Goal: Feedback & Contribution: Leave review/rating

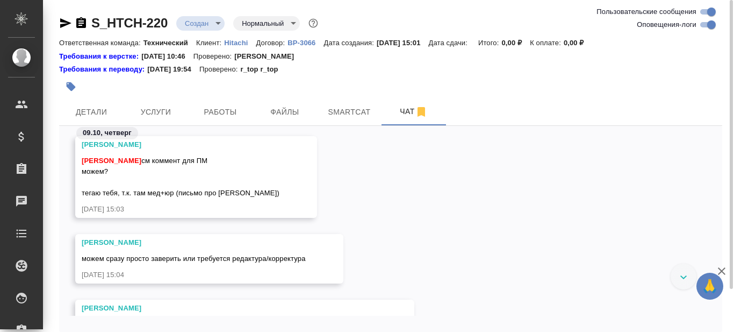
scroll to position [389, 0]
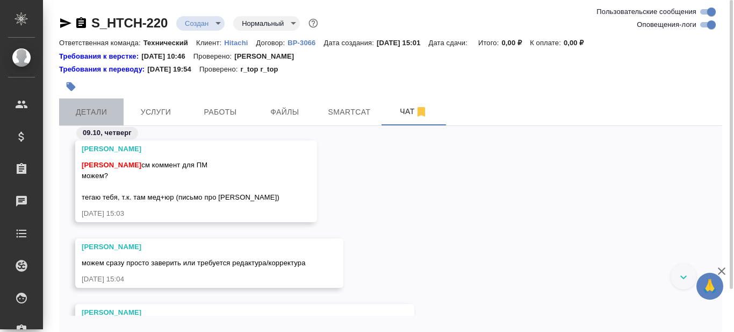
click at [87, 111] on span "Детали" at bounding box center [92, 111] width 52 height 13
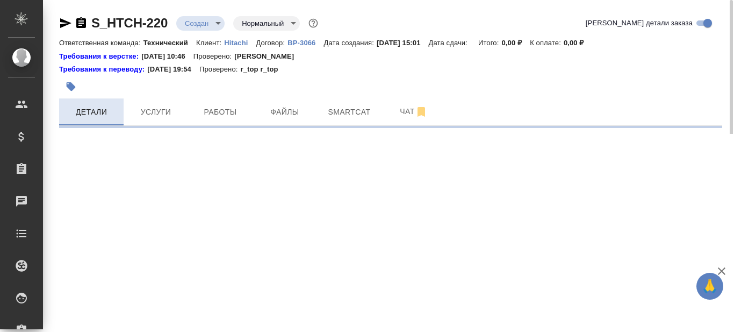
select select "RU"
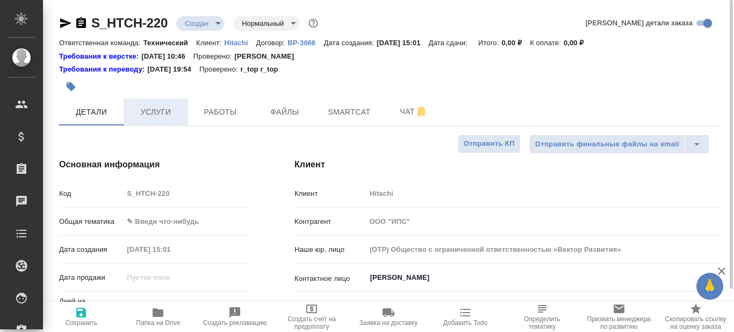
type textarea "x"
click at [161, 314] on icon "button" at bounding box center [158, 312] width 11 height 9
type textarea "x"
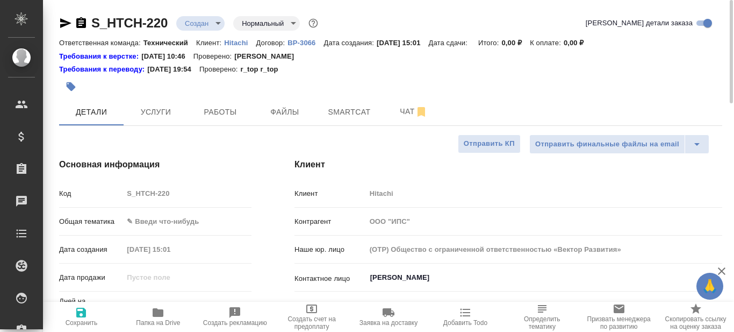
type textarea "x"
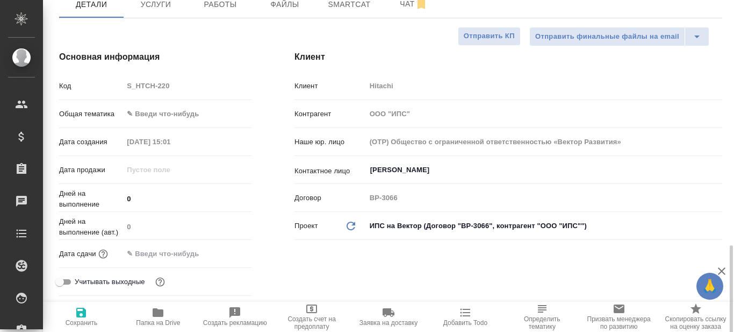
scroll to position [54, 0]
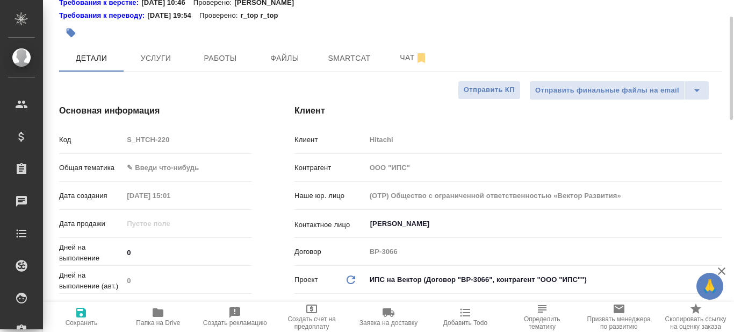
type textarea "x"
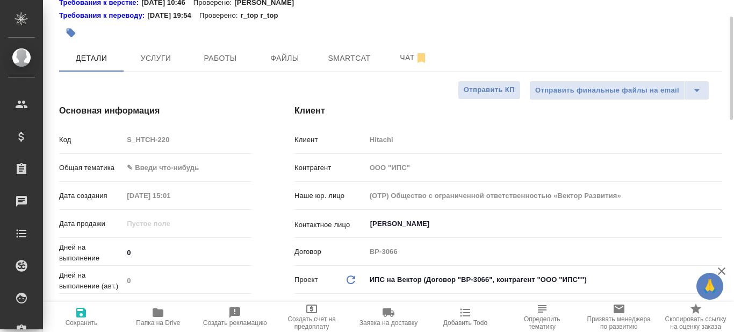
type textarea "x"
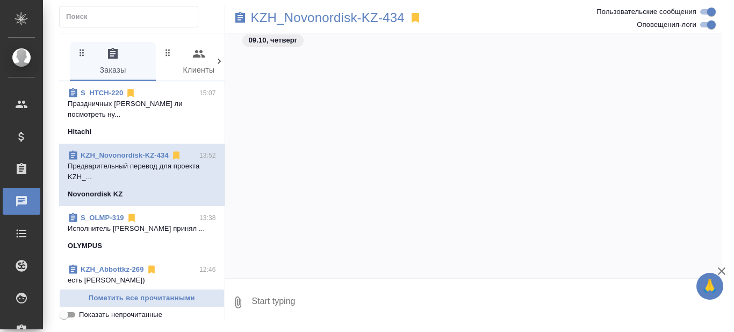
scroll to position [18897, 0]
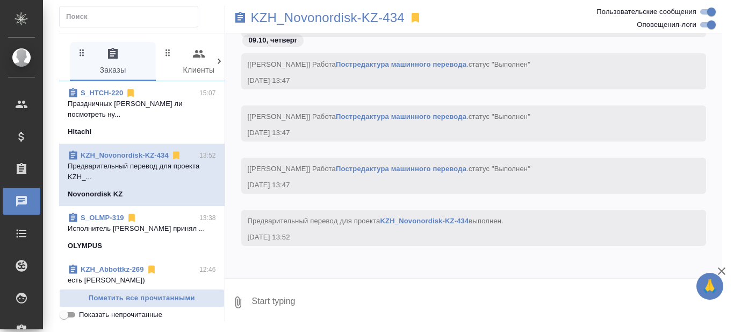
click at [178, 116] on p "Праздничных Ольга Можем ли посмотреть ну..." at bounding box center [142, 108] width 148 height 21
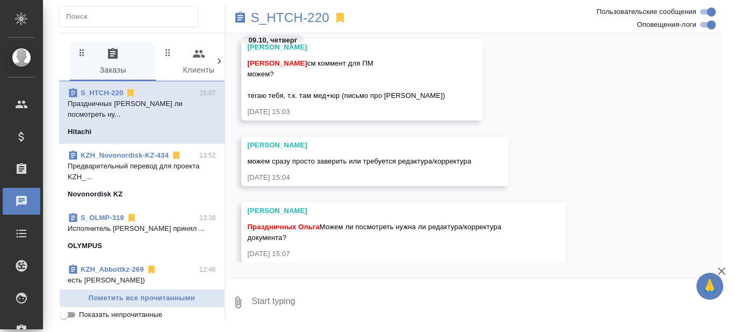
scroll to position [307, 0]
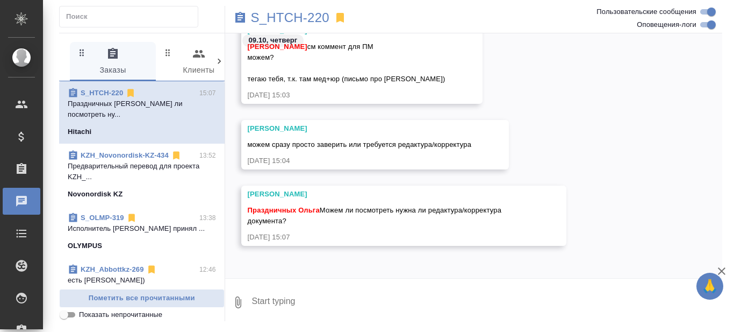
click at [302, 302] on textarea at bounding box center [487, 302] width 472 height 37
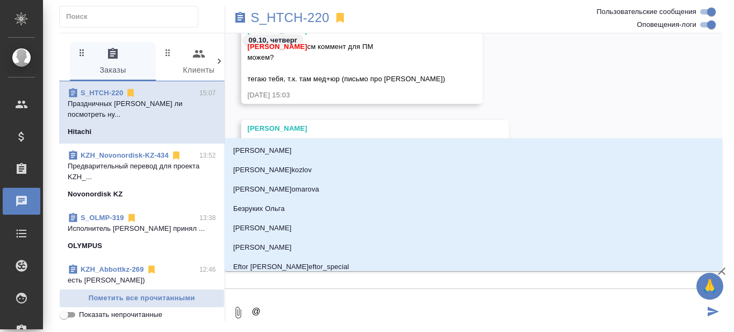
click at [302, 303] on textarea "@" at bounding box center [478, 312] width 454 height 37
type textarea "@С"
type input "С"
type textarea "@Се"
type input "Се"
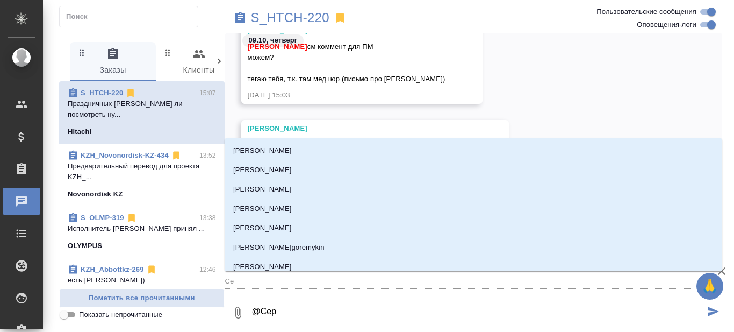
type textarea "@Серг"
type input "Серг"
type textarea "@Серге"
type input "Серге"
type textarea "@Сергее"
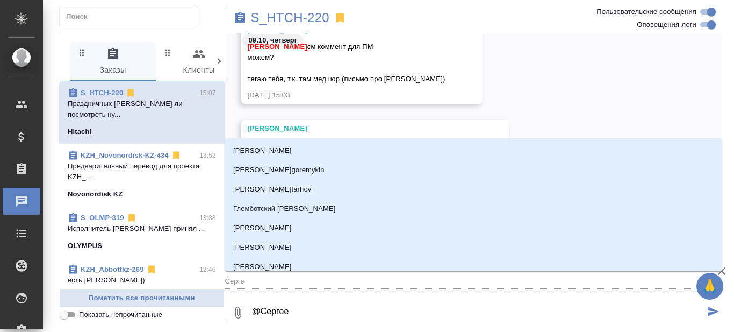
type input "Сергее"
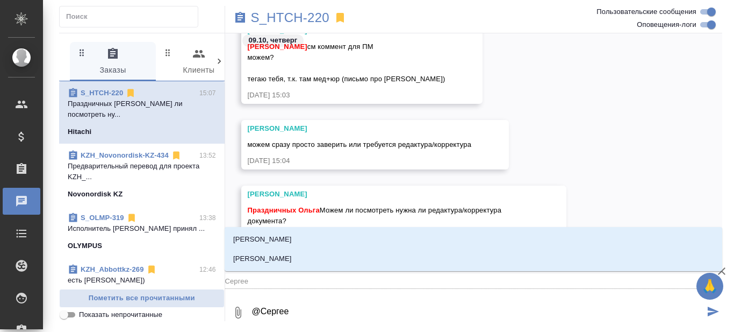
type textarea "@Сергеев"
type input "Сергеев"
type textarea "@Сергеева"
type input "Сергеева"
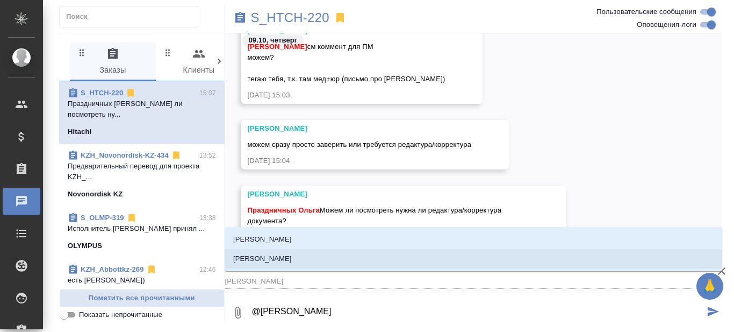
click at [303, 260] on li "[PERSON_NAME]" at bounding box center [474, 258] width 498 height 19
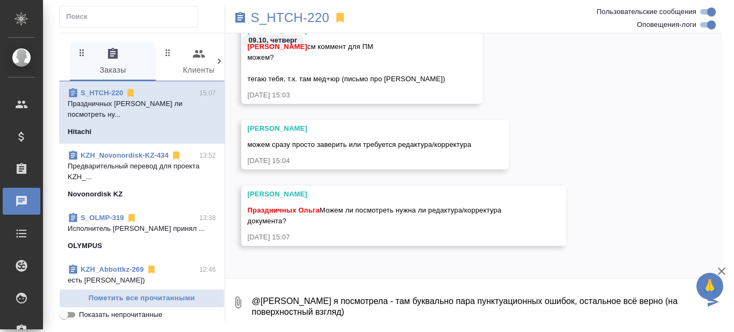
scroll to position [6, 0]
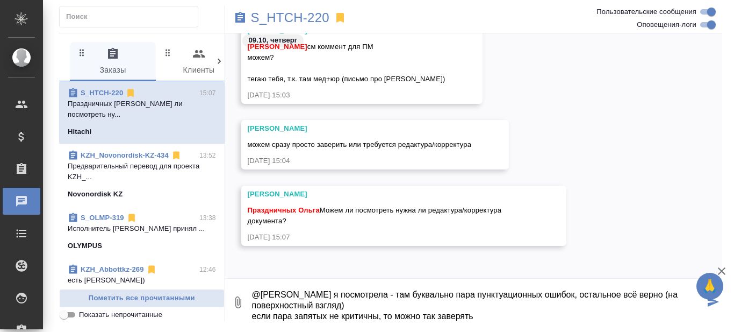
type textarea "@Сергеева Анастасия я посмотрела - там буквально пара пунктуационных ошибок, ос…"
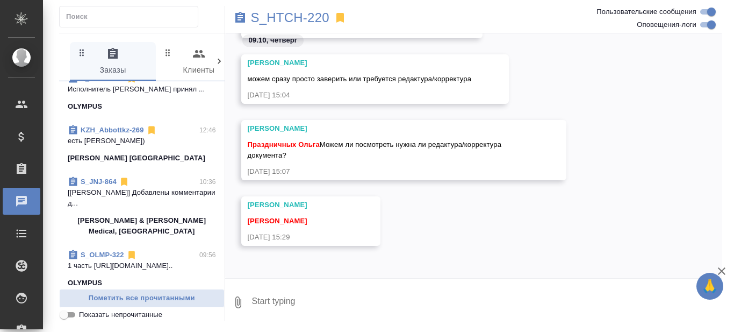
scroll to position [161, 0]
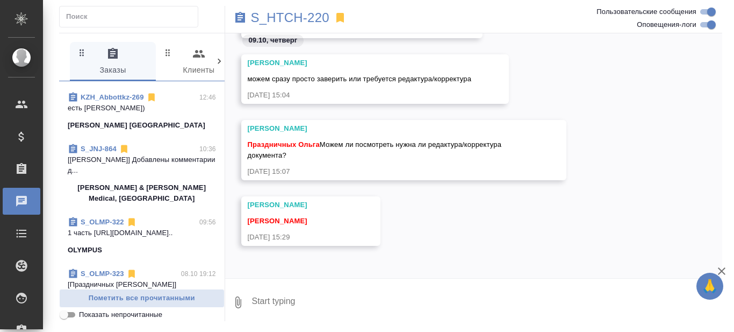
click at [156, 174] on p "[Усманова Ольга] Добавлены комментарии д..." at bounding box center [142, 164] width 148 height 21
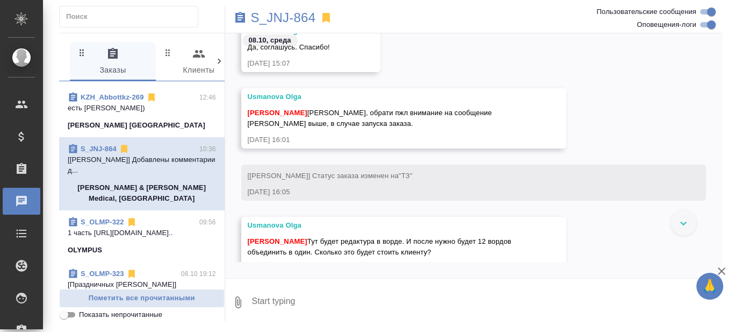
scroll to position [0, 0]
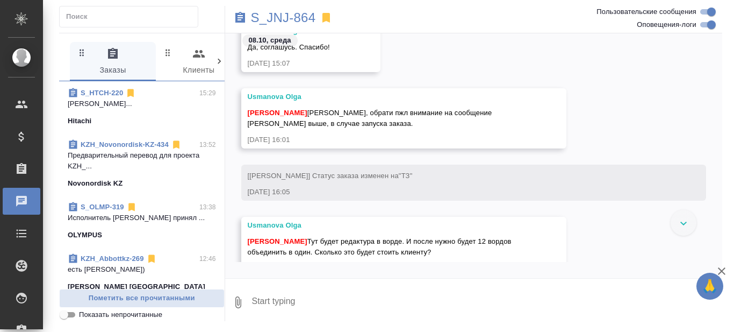
click at [147, 106] on p "Никифорова Валерия..." at bounding box center [142, 103] width 148 height 11
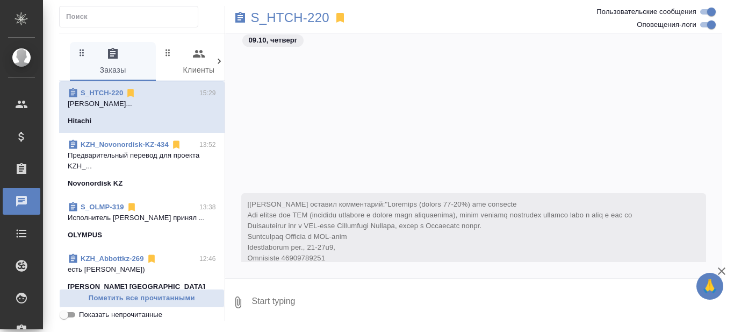
scroll to position [688, 0]
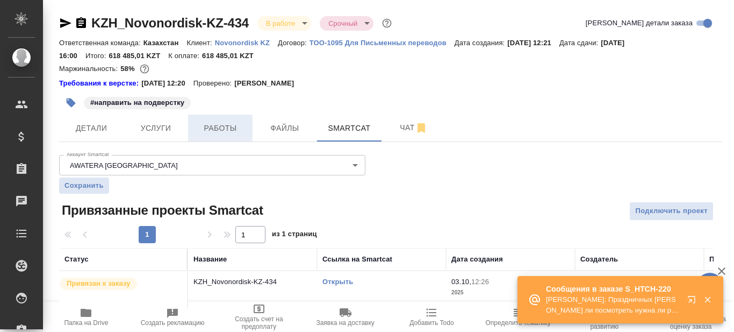
click at [207, 132] on span "Работы" at bounding box center [221, 127] width 52 height 13
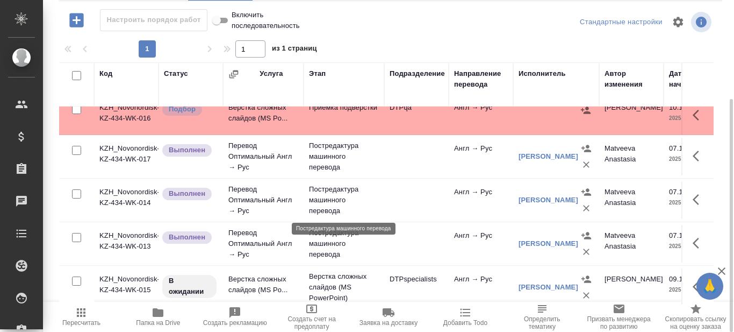
scroll to position [107, 0]
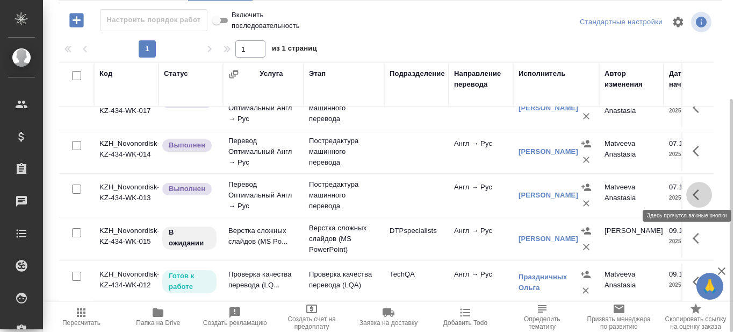
click at [693, 189] on icon "button" at bounding box center [696, 194] width 6 height 11
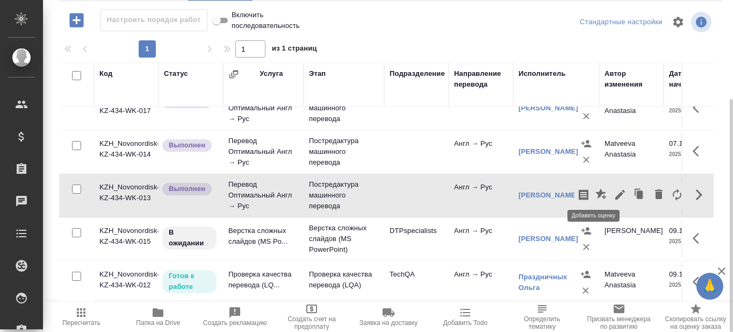
click at [595, 192] on icon "button" at bounding box center [601, 194] width 13 height 13
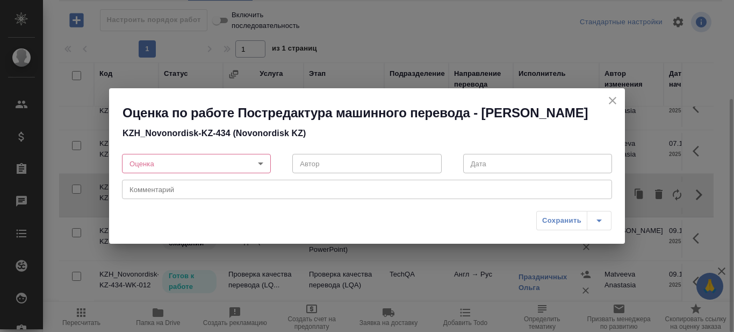
click at [257, 171] on body "🙏 .cls-1 fill:#fff; AWATERA Prazdnichnykh Olga Клиенты Спецификации Заказы 0 Ча…" at bounding box center [367, 166] width 734 height 332
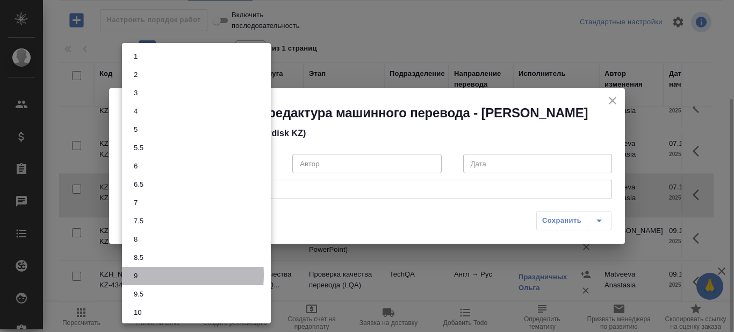
click at [153, 274] on li "9" at bounding box center [196, 276] width 149 height 18
type input "9"
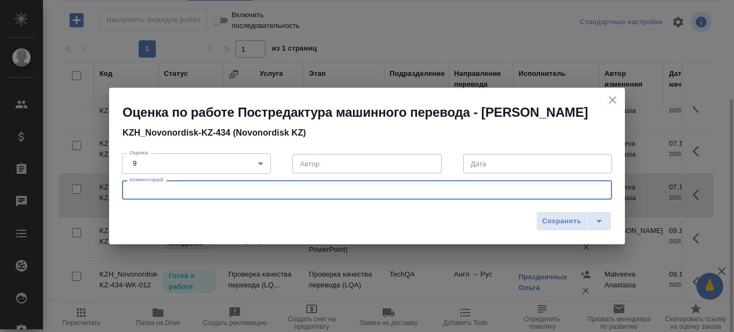
click at [200, 194] on textarea at bounding box center [366, 190] width 475 height 8
click at [296, 194] on textarea "смотрела по верхам, но печатление очень положеительное" at bounding box center [366, 190] width 475 height 8
click at [211, 194] on textarea "смотрела по верхам, но печатление очень положительное" at bounding box center [366, 190] width 475 height 8
click at [341, 199] on div "смотрела по верхам, но впечатление очень положительное x Комментарий" at bounding box center [367, 189] width 490 height 19
click at [334, 194] on textarea "смотрела по верхам, но впечатление очень положительное" at bounding box center [366, 190] width 475 height 8
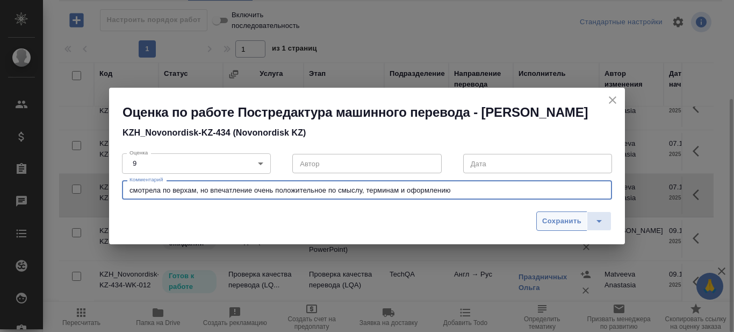
type textarea "смотрела по верхам, но впечатление очень положительное по смыслу, терминам и оф…"
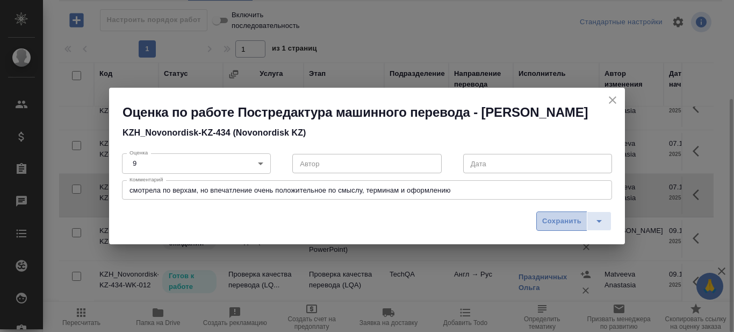
click at [563, 227] on span "Сохранить" at bounding box center [561, 221] width 39 height 12
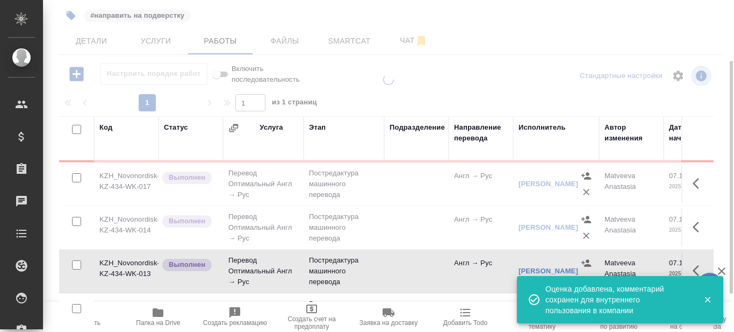
scroll to position [64, 0]
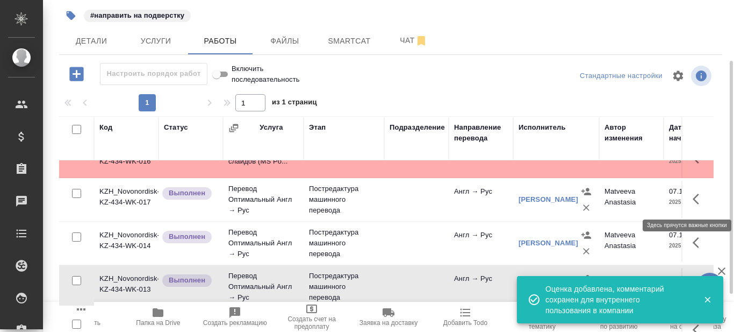
click at [693, 196] on icon "button" at bounding box center [699, 198] width 13 height 13
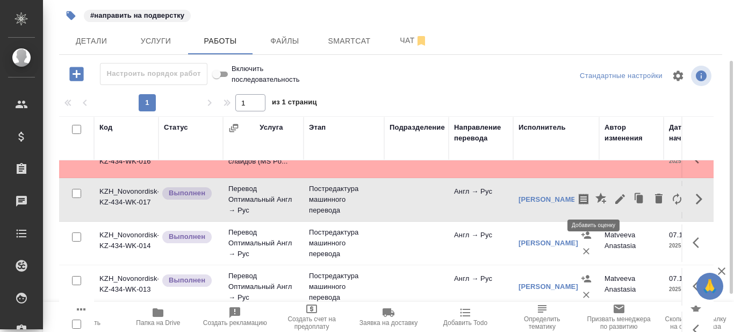
click at [595, 199] on icon "button" at bounding box center [600, 197] width 11 height 11
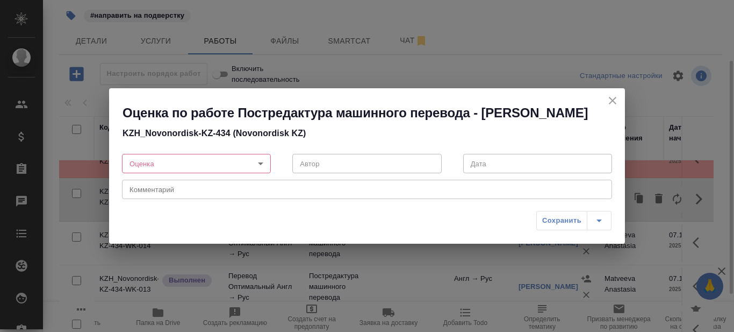
click at [262, 169] on body "🙏 .cls-1 fill:#fff; AWATERA Prazdnichnykh Olga Клиенты Спецификации Заказы 0 Ча…" at bounding box center [367, 166] width 734 height 332
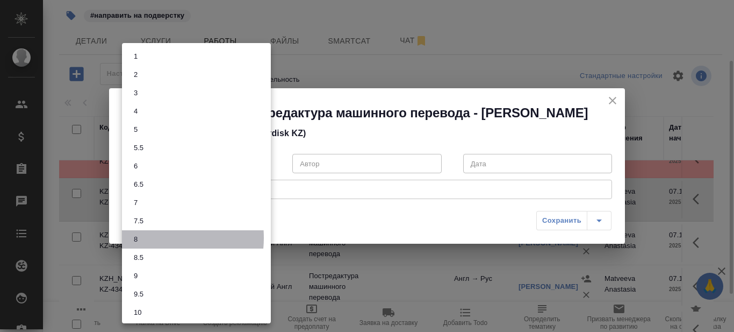
click at [147, 238] on li "8" at bounding box center [196, 239] width 149 height 18
type input "8"
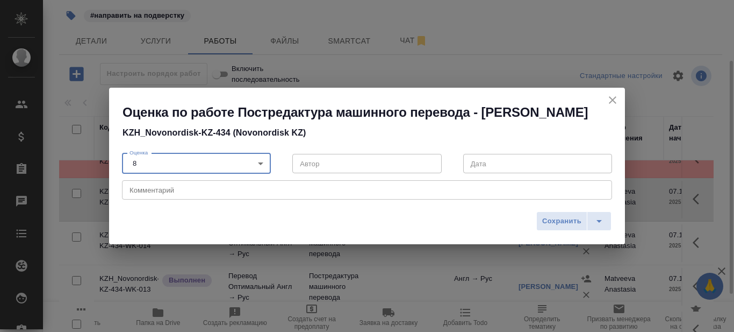
click at [263, 168] on body "🙏 .cls-1 fill:#fff; AWATERA Prazdnichnykh Olga Клиенты Спецификации Заказы 0 Ча…" at bounding box center [367, 166] width 734 height 332
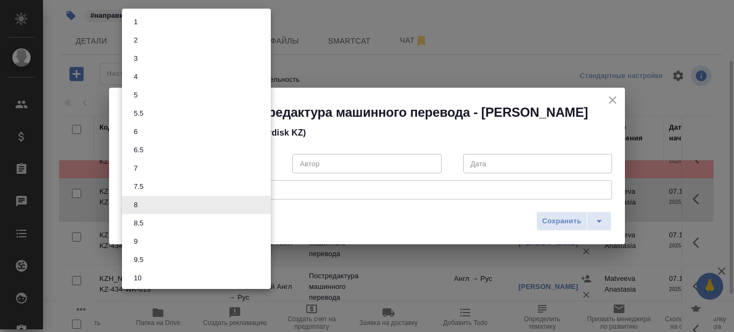
click at [311, 197] on div at bounding box center [367, 166] width 734 height 332
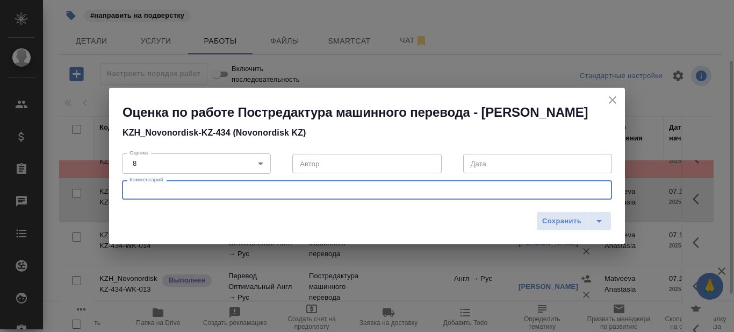
click at [246, 194] on textarea at bounding box center [366, 190] width 475 height 8
click at [228, 194] on textarea "понравилось по смыслу" at bounding box center [366, 190] width 475 height 8
click at [237, 194] on textarea "понравилось по смыслу" at bounding box center [366, 190] width 475 height 8
type textarea "понравилось по смыслу,"
click at [262, 172] on body "🙏 .cls-1 fill:#fff; AWATERA Prazdnichnykh Olga Клиенты Спецификации Заказы 0 Ча…" at bounding box center [367, 166] width 734 height 332
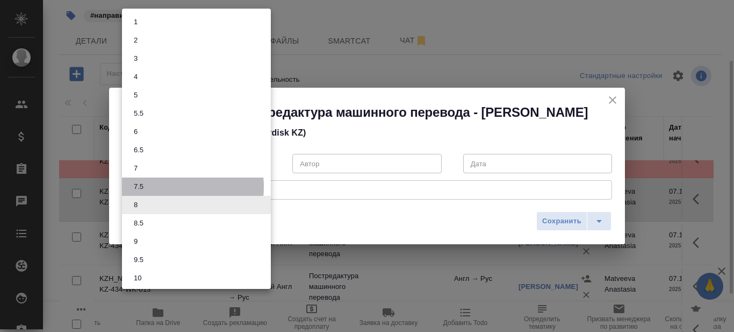
click at [159, 186] on li "7.5" at bounding box center [196, 186] width 149 height 18
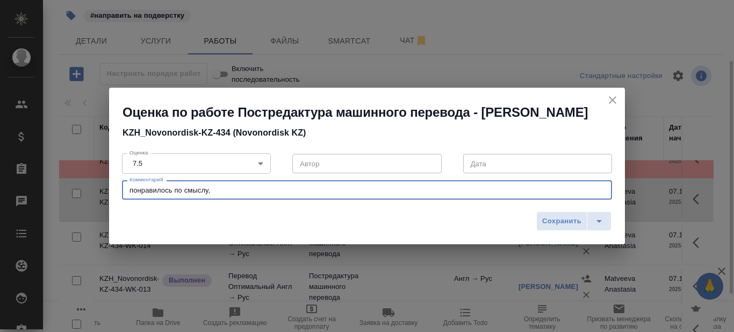
click at [226, 194] on textarea "понравилось по смыслу," at bounding box center [366, 190] width 475 height 8
click at [258, 174] on body "🙏 .cls-1 fill:#fff; AWATERA Prazdnichnykh Olga Клиенты Спецификации Заказы 0 Ча…" at bounding box center [367, 166] width 734 height 332
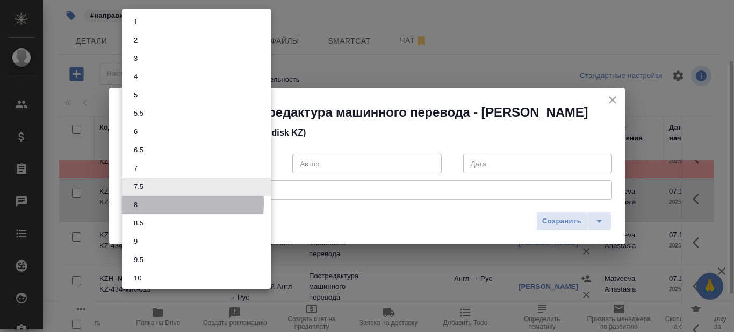
click at [149, 203] on li "8" at bounding box center [196, 205] width 149 height 18
type input "8"
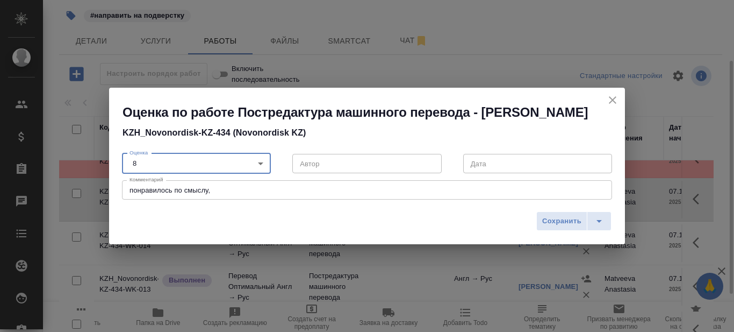
click at [218, 194] on textarea "понравилось по смыслу," at bounding box center [366, 190] width 475 height 8
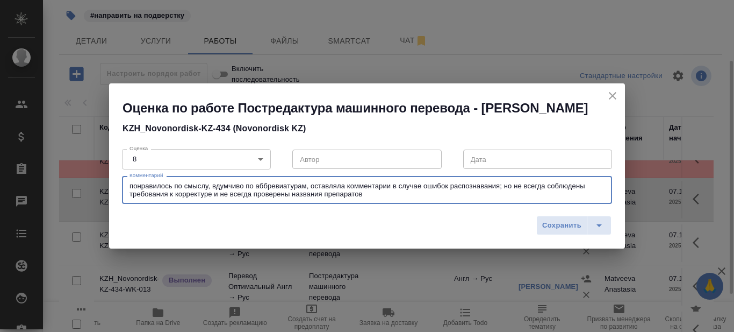
type textarea "понравилось по смыслу, вдумчиво по аббревиатурам, оставляла комментарии в случа…"
click at [263, 167] on body "🙏 .cls-1 fill:#fff; AWATERA Prazdnichnykh Olga Клиенты Спецификации Заказы 0 Ча…" at bounding box center [367, 166] width 734 height 332
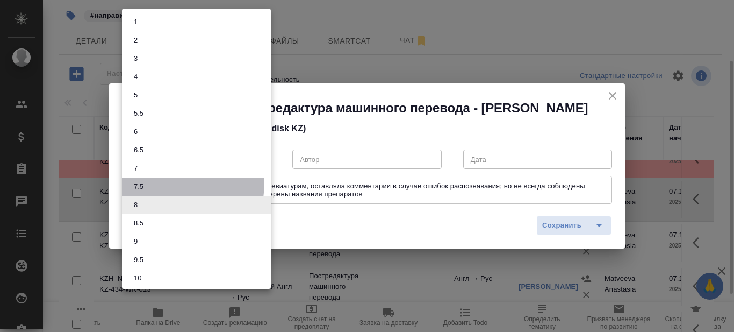
click at [169, 182] on li "7.5" at bounding box center [196, 186] width 149 height 18
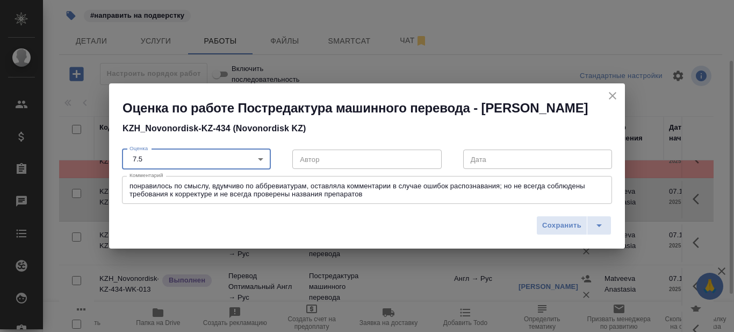
click at [287, 198] on textarea "понравилось по смыслу, вдумчиво по аббревиатурам, оставляла комментарии в случа…" at bounding box center [366, 190] width 475 height 17
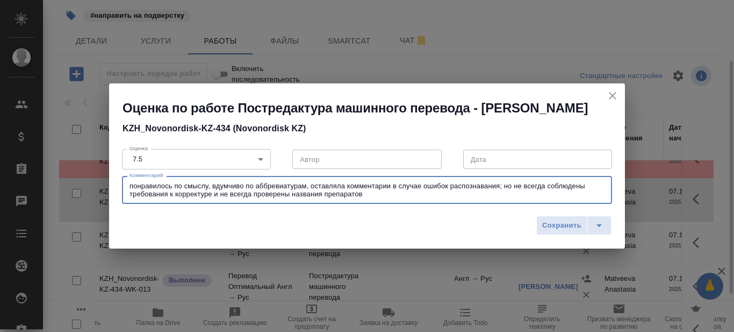
click at [393, 198] on textarea "понравилось по смыслу, вдумчиво по аббревиатурам, оставляла комментарии в случа…" at bounding box center [366, 190] width 475 height 17
click at [254, 168] on body "🙏 .cls-1 fill:#fff; AWATERA Prazdnichnykh Olga Клиенты Спецификации Заказы 0 Ча…" at bounding box center [367, 166] width 734 height 332
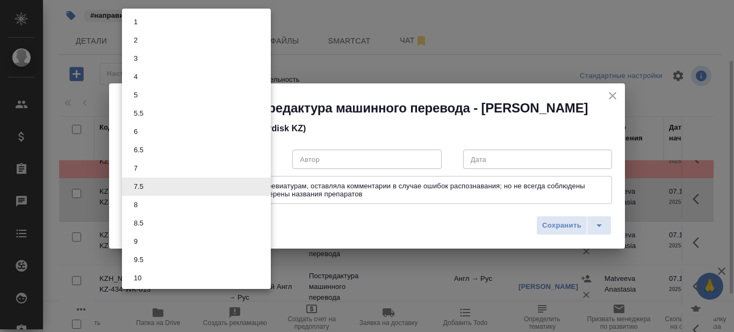
click at [162, 203] on li "8" at bounding box center [196, 205] width 149 height 18
type input "8"
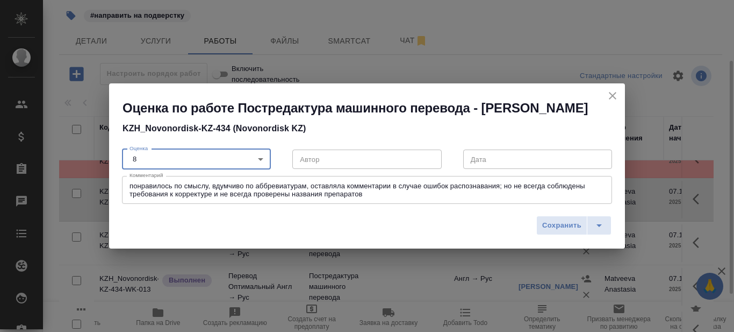
click at [387, 198] on textarea "понравилось по смыслу, вдумчиво по аббревиатурам, оставляла комментарии в случа…" at bounding box center [366, 190] width 475 height 17
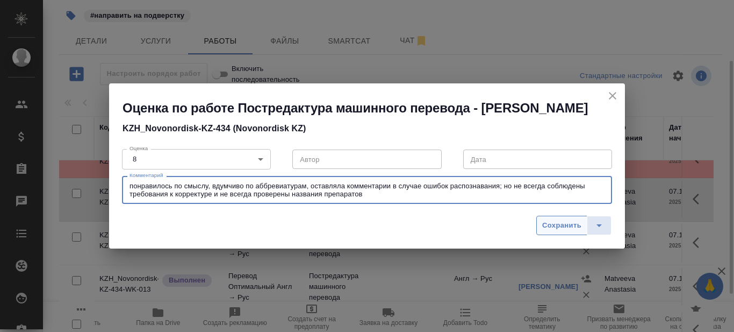
click at [566, 232] on span "Сохранить" at bounding box center [561, 225] width 39 height 12
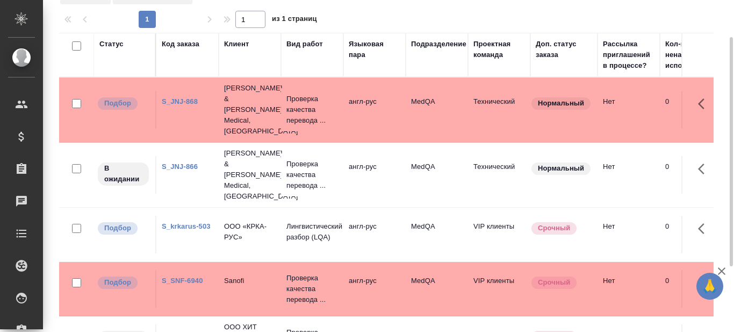
click at [190, 162] on link "S_JNJ-866" at bounding box center [180, 166] width 36 height 8
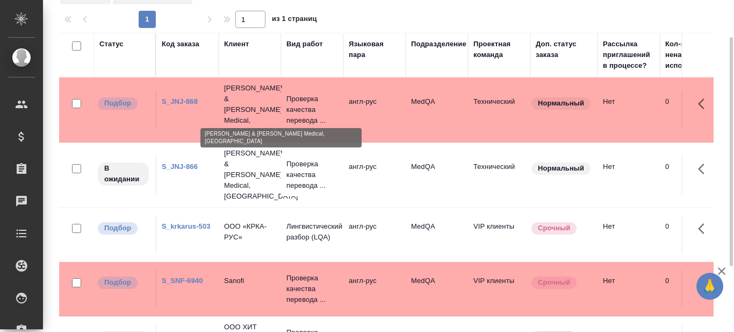
click at [254, 102] on p "[PERSON_NAME] & [PERSON_NAME] Medical, [GEOGRAPHIC_DATA]" at bounding box center [250, 110] width 52 height 54
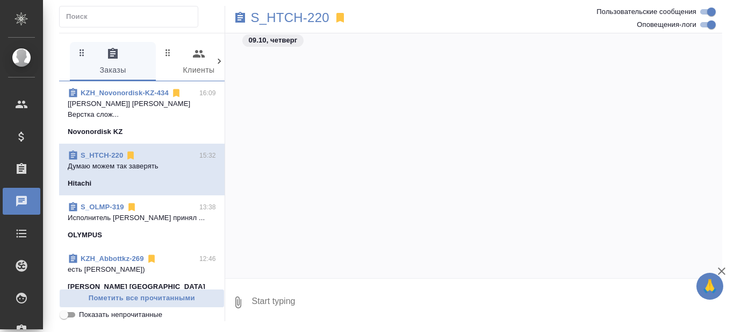
scroll to position [688, 0]
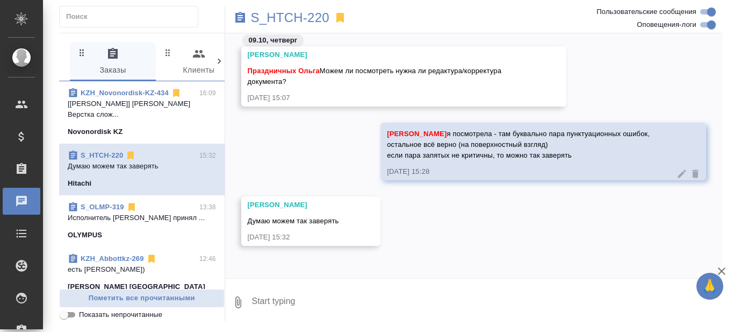
click at [127, 93] on link "KZH_Novonordisk-KZ-434" at bounding box center [125, 93] width 88 height 8
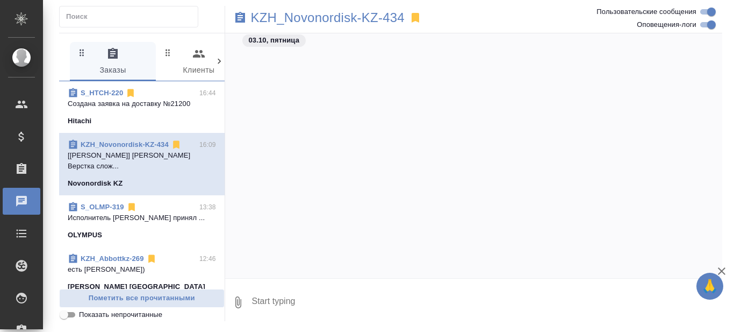
scroll to position [0, 0]
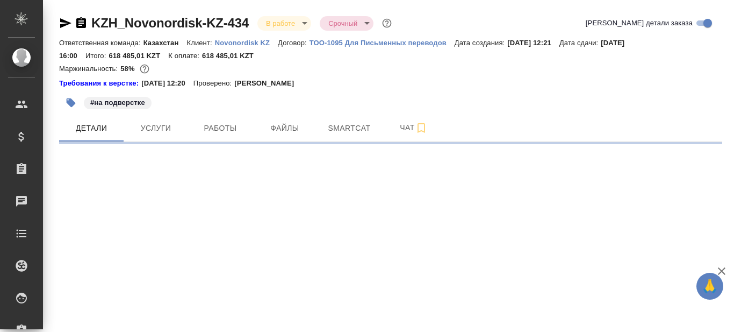
select select "RU"
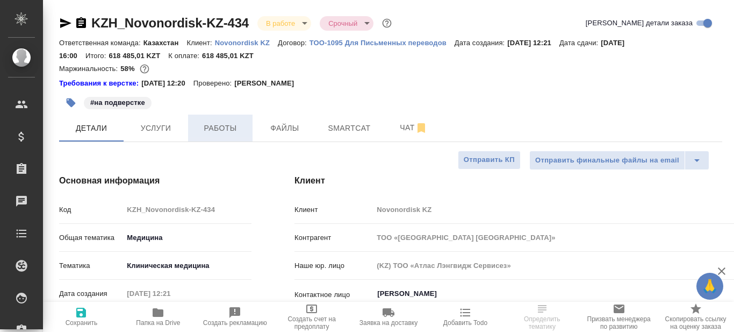
type textarea "x"
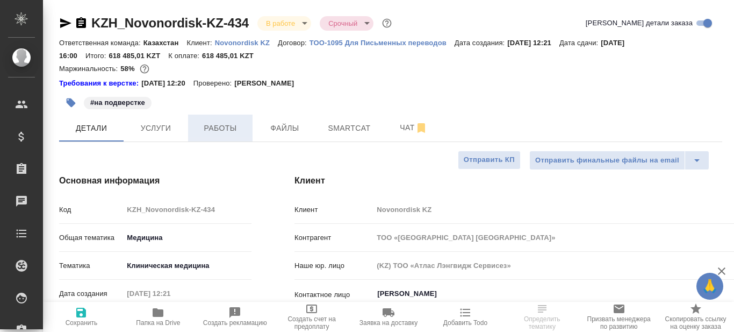
type textarea "x"
click at [226, 127] on span "Работы" at bounding box center [221, 127] width 52 height 13
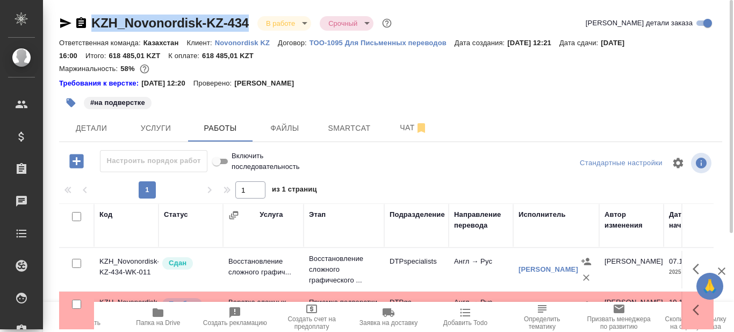
drag, startPoint x: 254, startPoint y: 21, endPoint x: 93, endPoint y: 32, distance: 161.0
click at [93, 30] on div "KZH_Novonordisk-KZ-434 В работе inProgress Срочный urgent" at bounding box center [226, 23] width 335 height 17
copy link "KZH_Novonordisk-KZ-434"
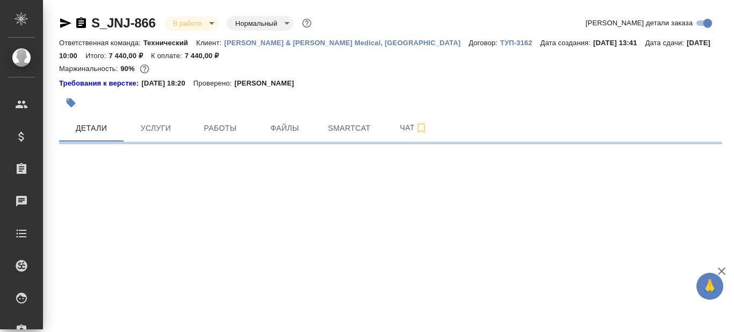
select select "RU"
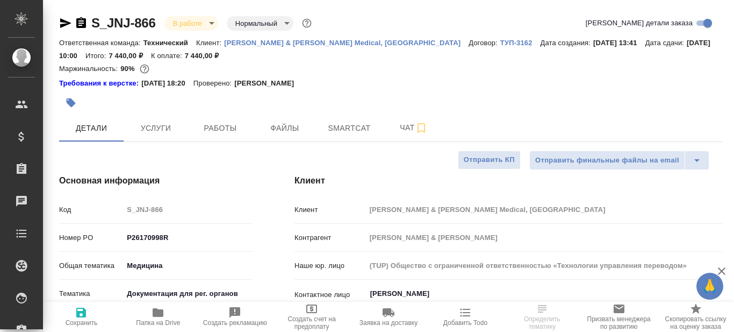
type textarea "x"
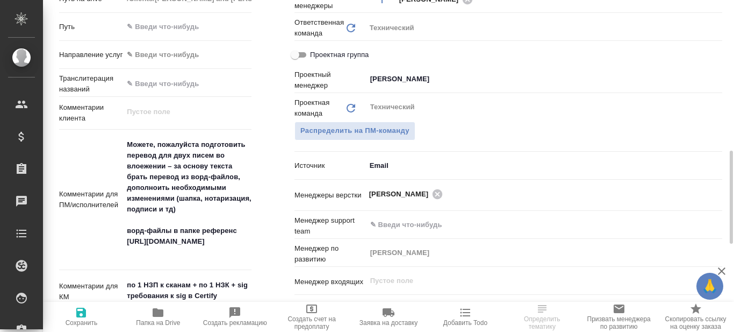
scroll to position [591, 0]
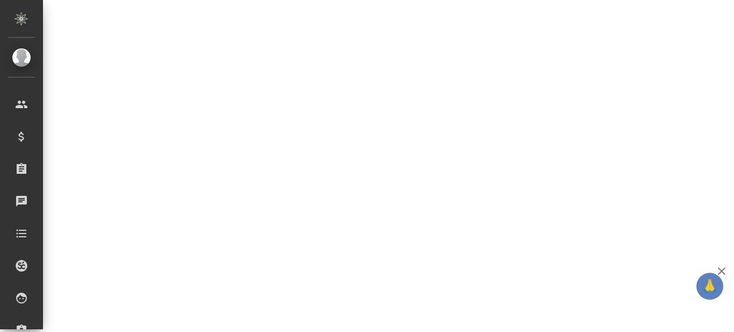
select select "RU"
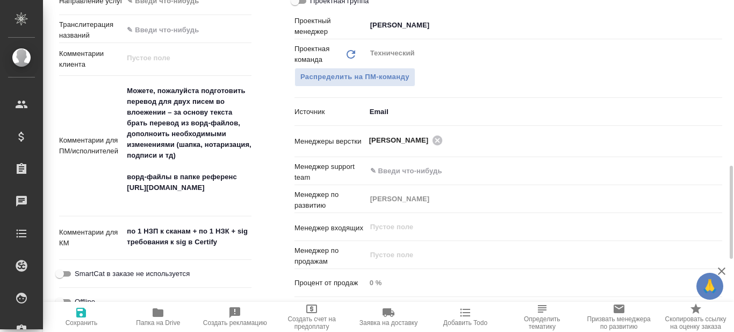
type textarea "x"
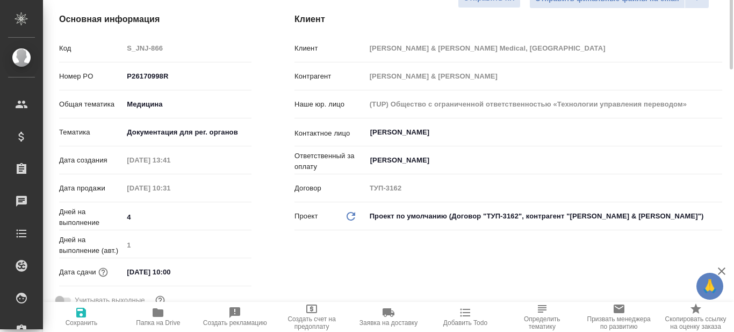
scroll to position [0, 0]
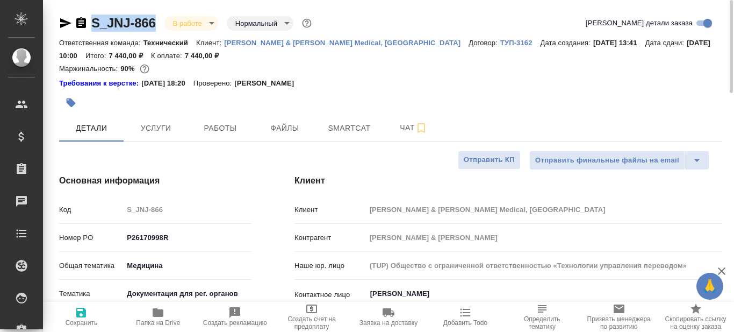
drag, startPoint x: 159, startPoint y: 23, endPoint x: 95, endPoint y: 30, distance: 64.9
click at [95, 30] on div "S_JNJ-866 В работе inProgress Нормальный normal" at bounding box center [186, 23] width 255 height 17
copy link "S_JNJ-866"
type textarea "x"
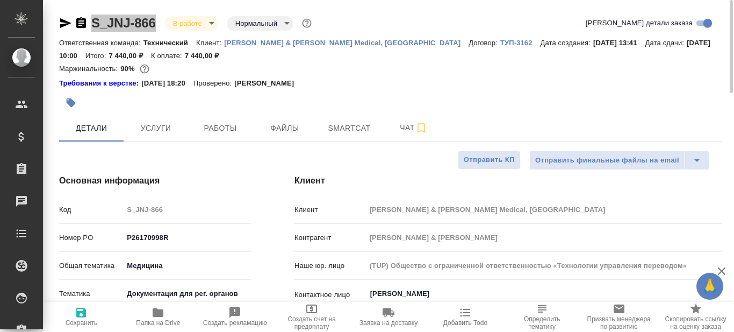
type textarea "x"
click at [402, 81] on div "Требования к верстке: 19.01.2024 18:20 Проверено: Петрова Валерия" at bounding box center [390, 83] width 663 height 11
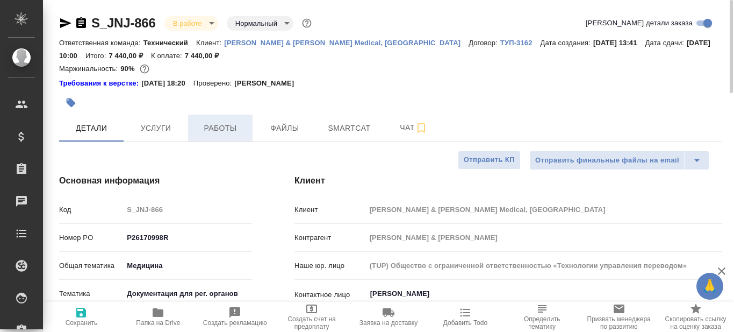
click at [231, 127] on span "Работы" at bounding box center [221, 127] width 52 height 13
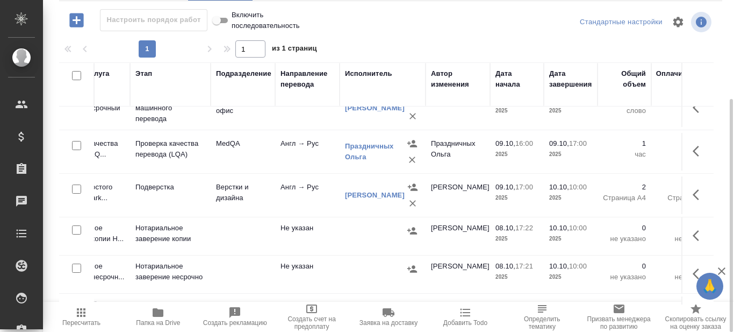
scroll to position [0, 174]
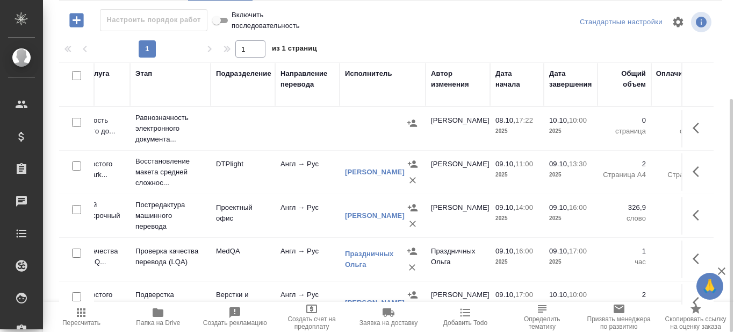
click at [160, 322] on span "Папка на Drive" at bounding box center [158, 323] width 44 height 8
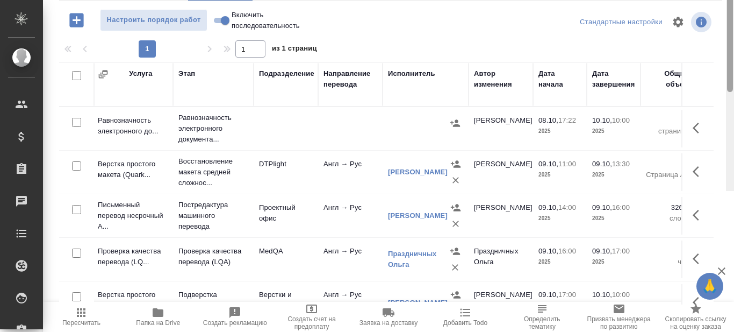
scroll to position [0, 0]
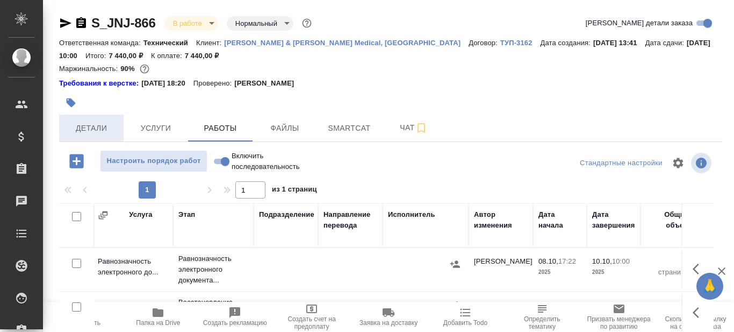
click at [83, 127] on span "Детали" at bounding box center [92, 127] width 52 height 13
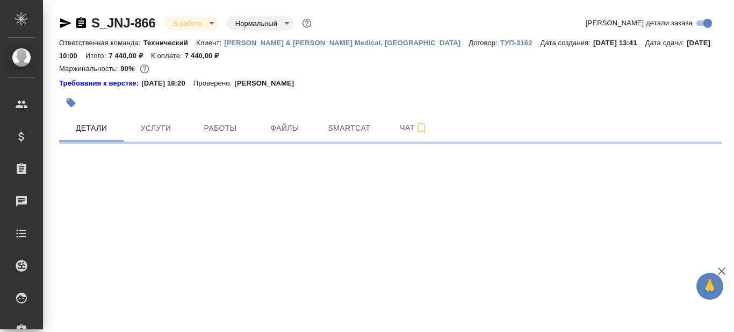
select select "RU"
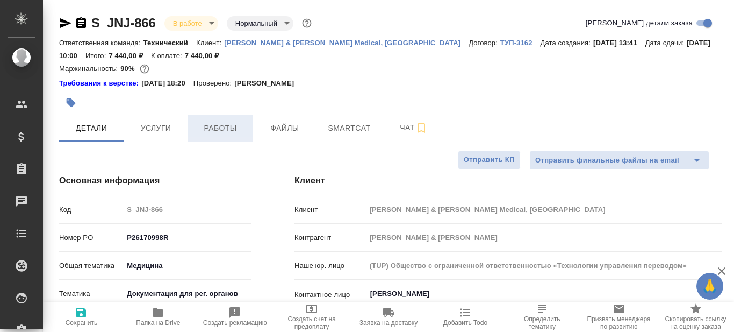
type textarea "x"
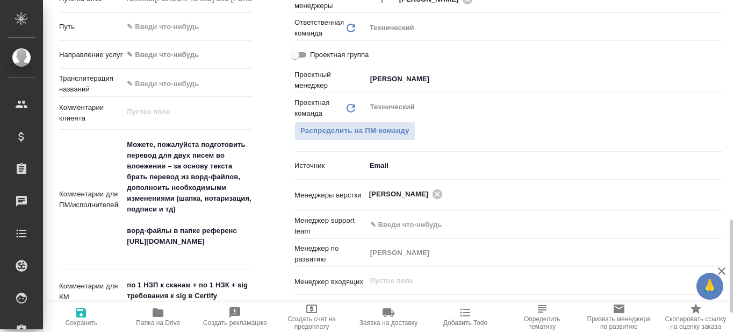
scroll to position [591, 0]
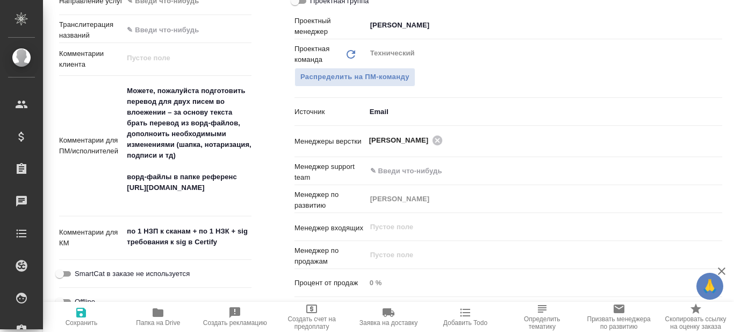
type textarea "x"
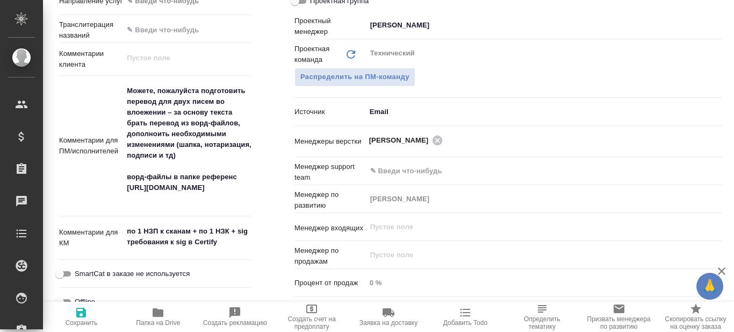
type textarea "x"
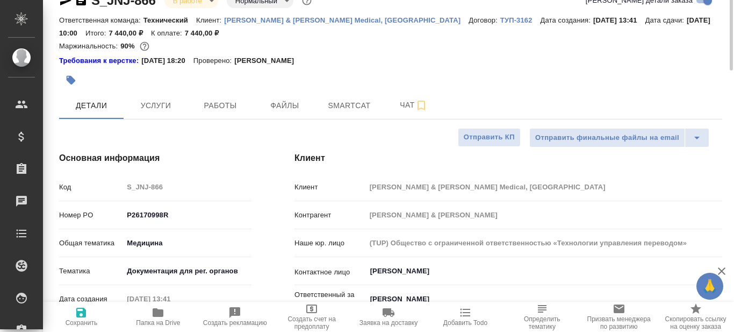
scroll to position [0, 0]
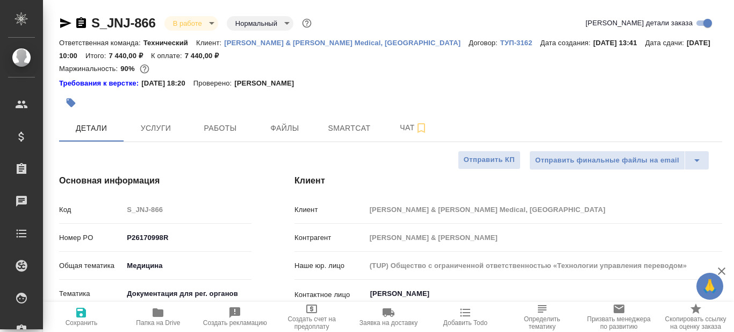
type textarea "x"
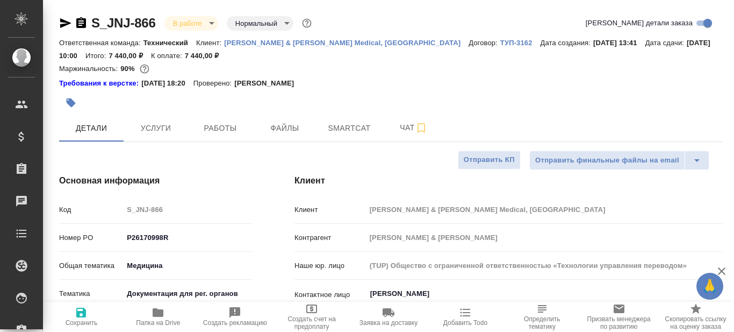
type textarea "x"
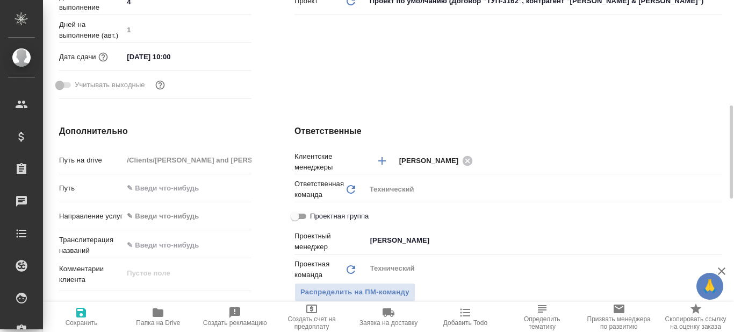
scroll to position [591, 0]
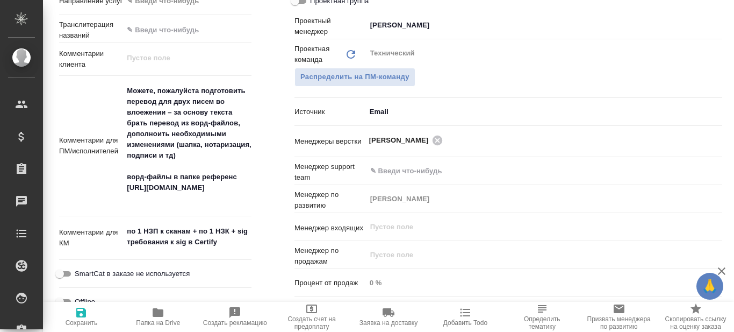
type textarea "x"
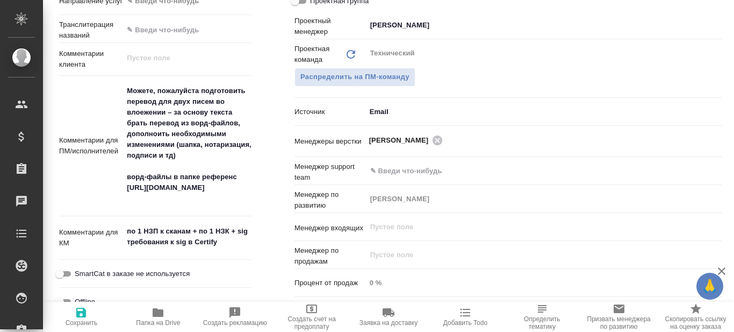
type textarea "x"
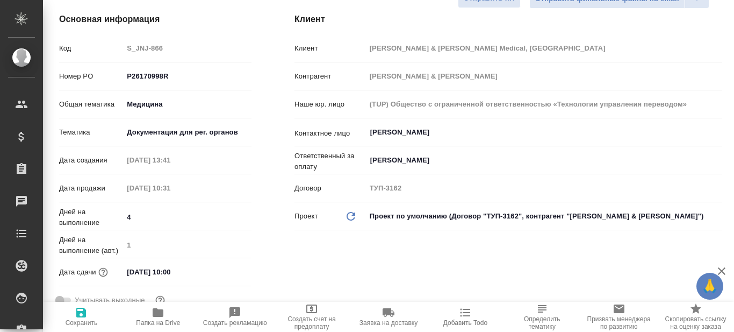
scroll to position [0, 0]
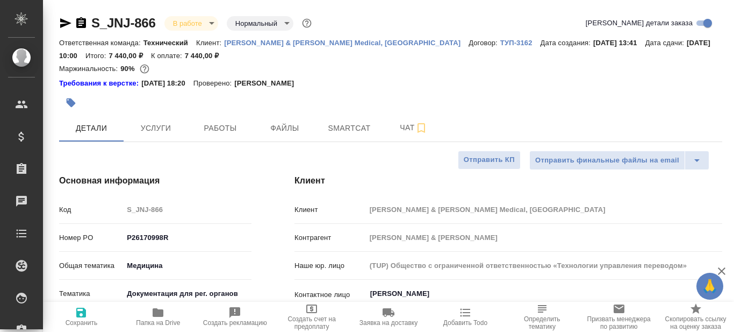
click at [155, 321] on span "Папка на Drive" at bounding box center [158, 323] width 44 height 8
type textarea "x"
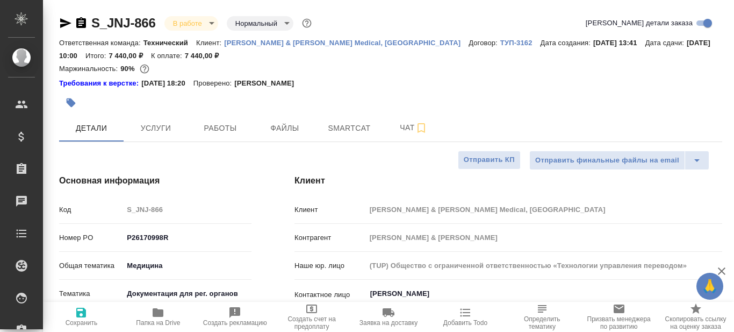
type textarea "x"
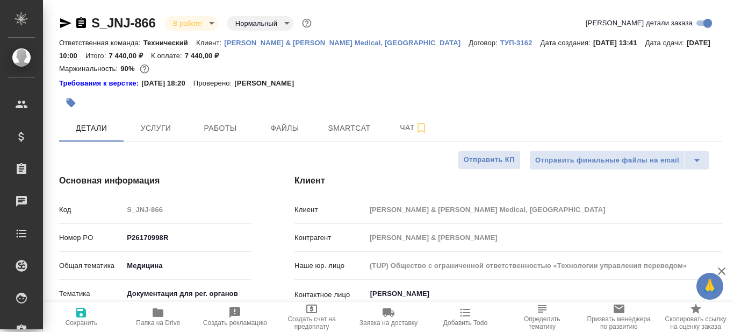
type textarea "x"
click at [502, 104] on div at bounding box center [390, 103] width 663 height 24
type textarea "x"
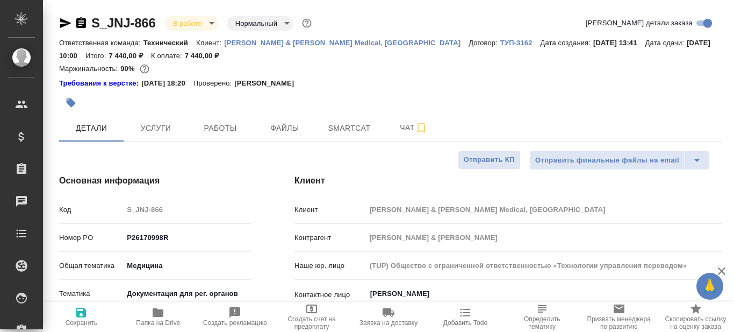
type textarea "x"
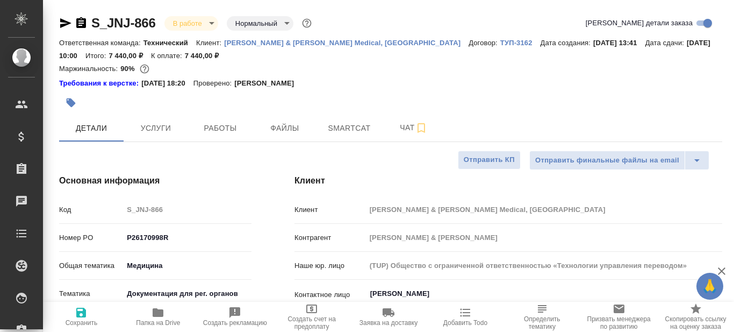
type textarea "x"
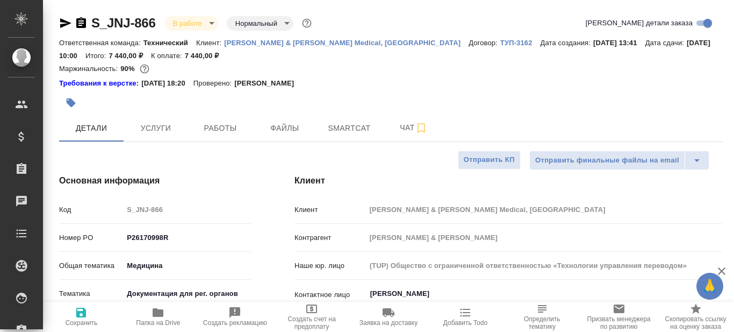
type textarea "x"
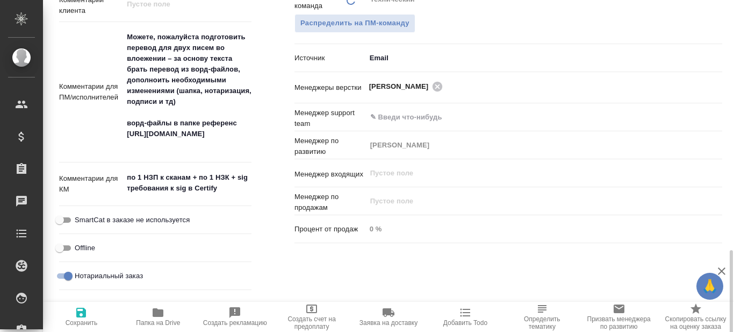
scroll to position [699, 0]
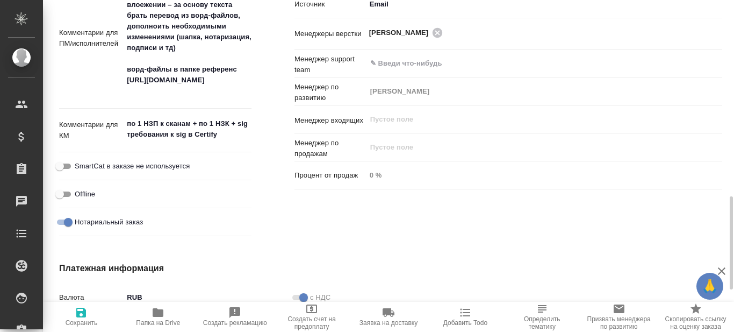
type textarea "x"
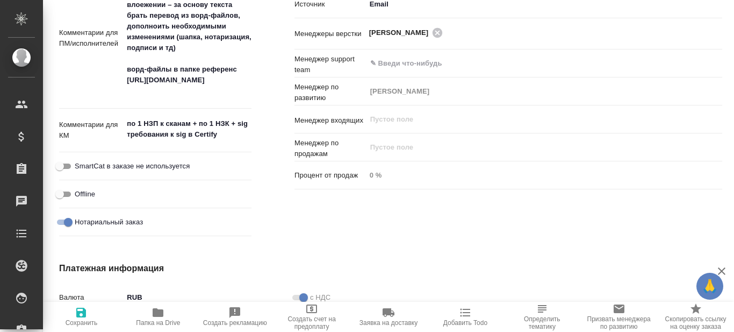
type textarea "x"
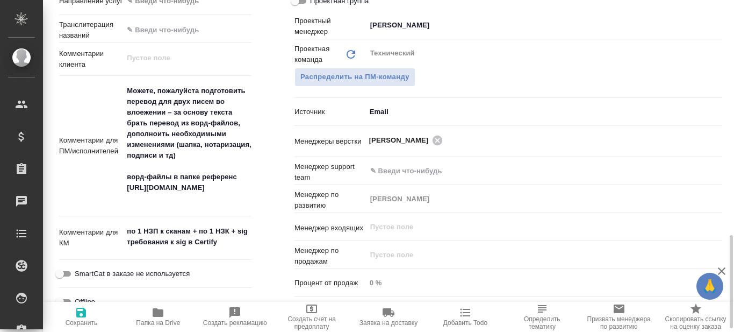
scroll to position [645, 0]
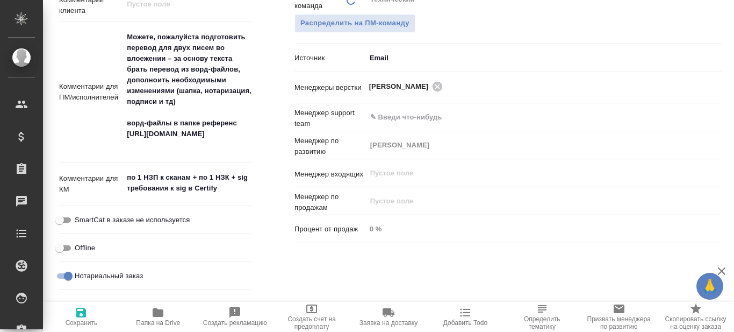
type textarea "x"
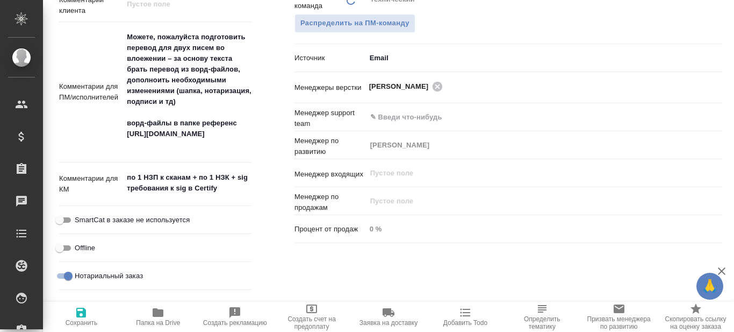
type textarea "x"
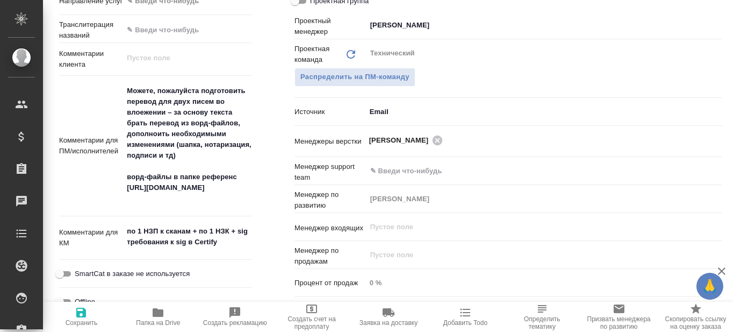
type textarea "x"
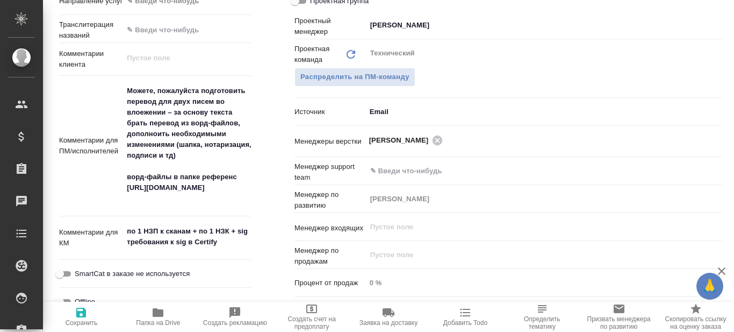
type textarea "x"
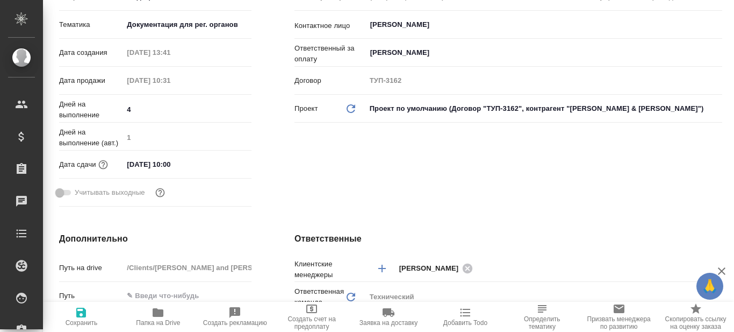
scroll to position [0, 0]
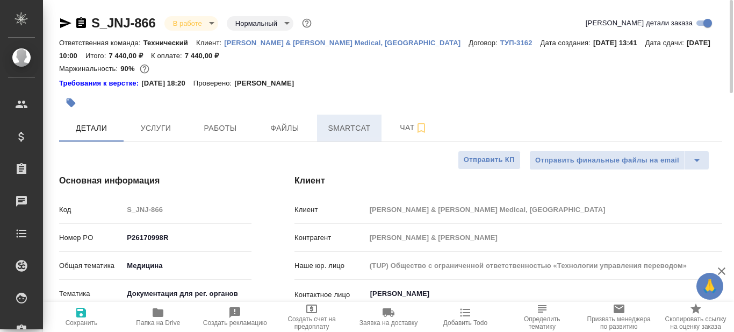
click at [349, 129] on span "Smartcat" at bounding box center [349, 127] width 52 height 13
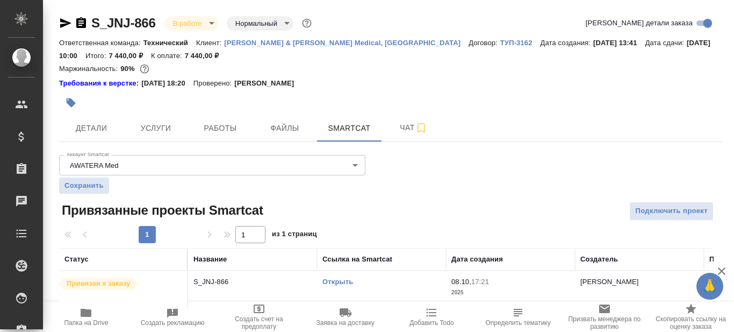
click at [339, 282] on link "Открыть" at bounding box center [337, 281] width 31 height 8
click at [341, 280] on link "Открыть" at bounding box center [337, 281] width 31 height 8
click at [91, 124] on span "Детали" at bounding box center [92, 127] width 52 height 13
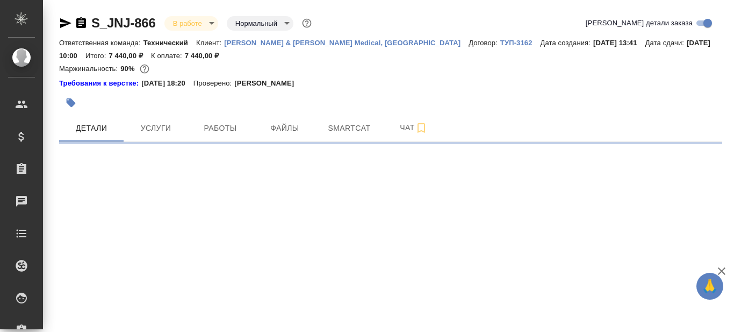
select select "RU"
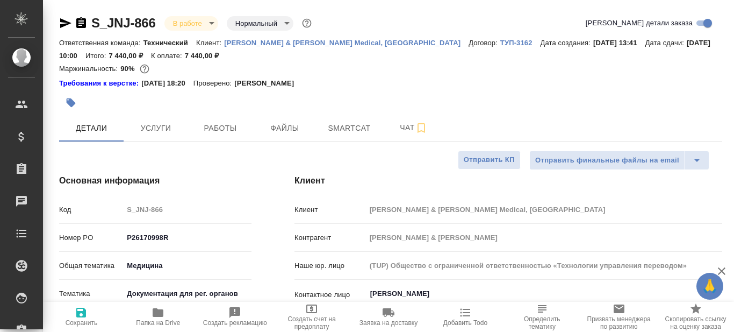
type textarea "x"
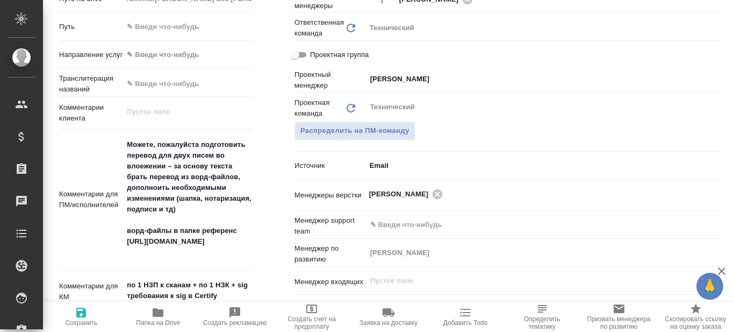
scroll to position [591, 0]
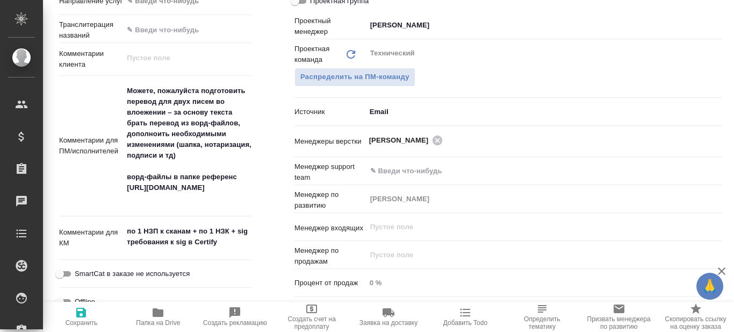
type textarea "x"
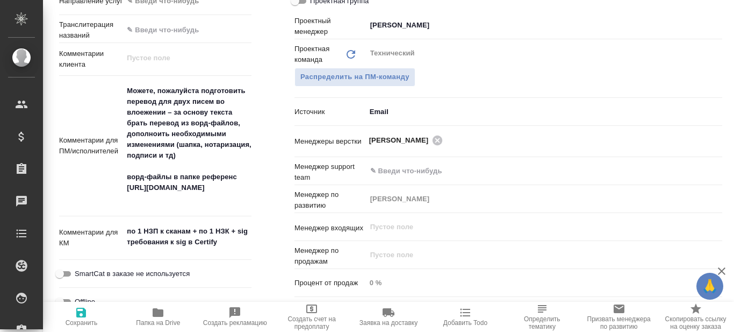
type textarea "x"
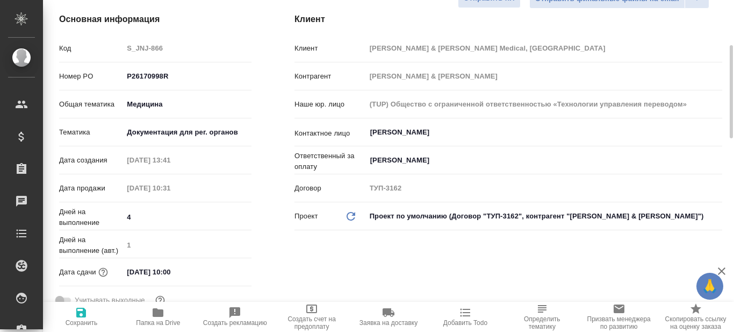
scroll to position [0, 0]
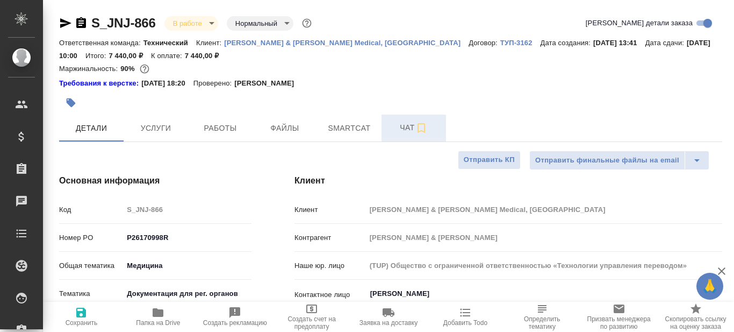
click at [405, 121] on span "Чат" at bounding box center [414, 127] width 52 height 13
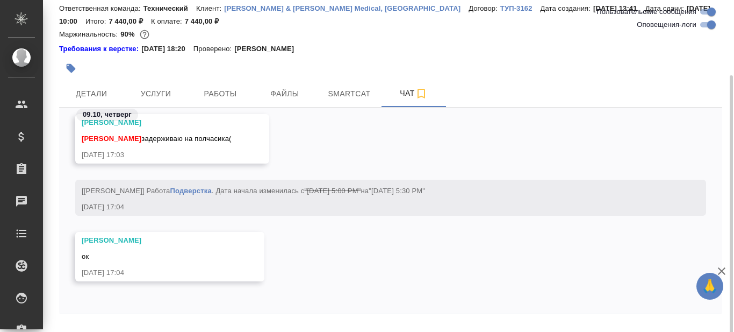
scroll to position [65, 0]
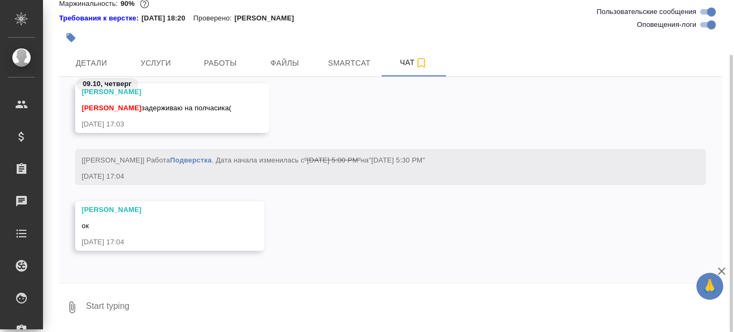
click at [160, 307] on textarea at bounding box center [403, 307] width 637 height 37
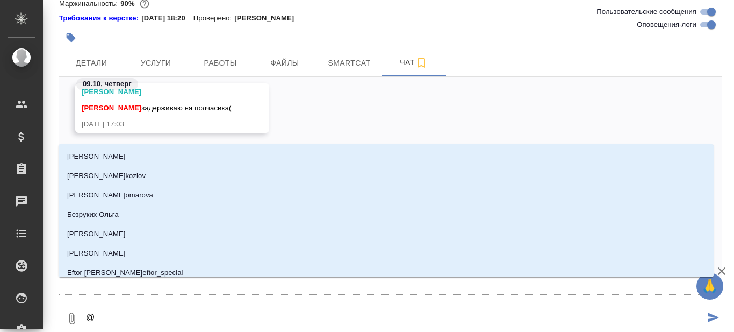
type textarea "@С"
type input "С"
type textarea "@Се"
type input "Се"
type textarea "@Сер"
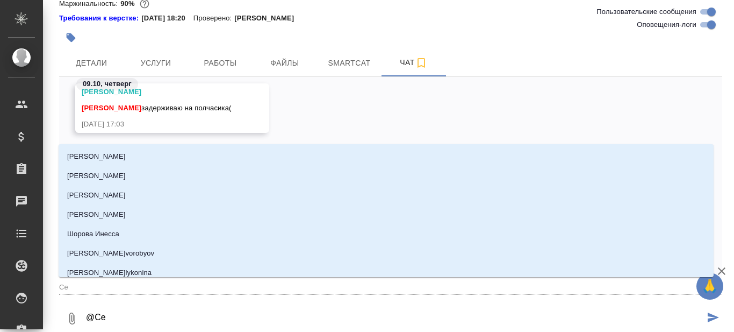
type input "Сер"
type textarea "@Серг"
type input "Серг"
type textarea "@Серге"
type input "Серге"
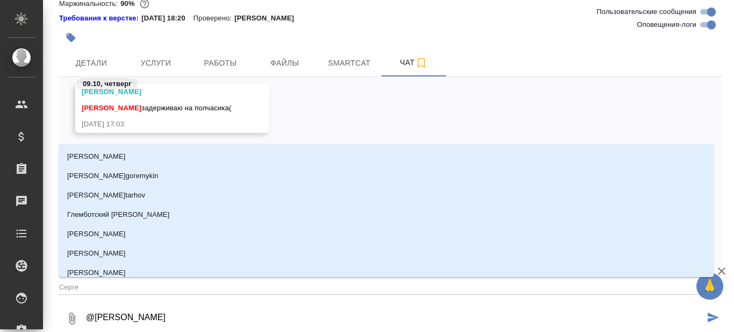
type textarea "@Сергее"
type input "Сергее"
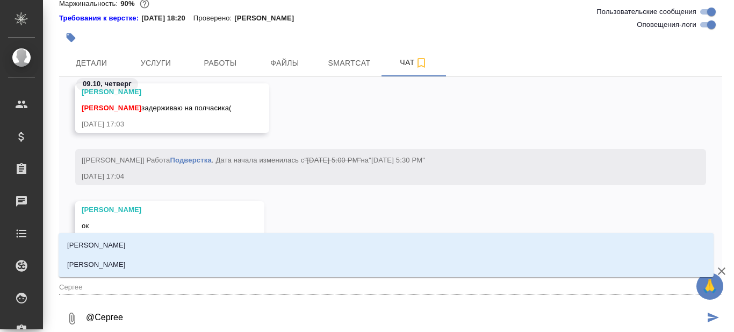
type textarea "@Сергеев"
type input "Сергеев"
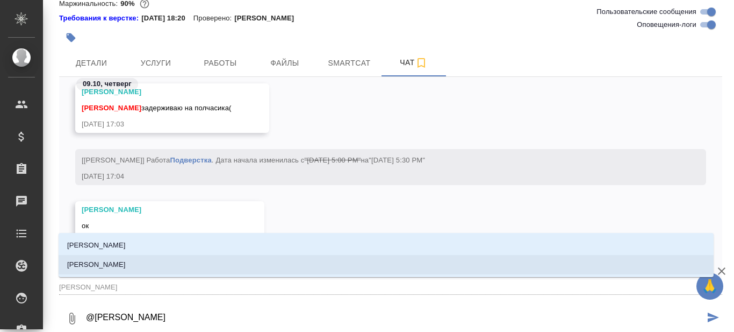
click at [126, 267] on p "[PERSON_NAME]" at bounding box center [96, 264] width 59 height 11
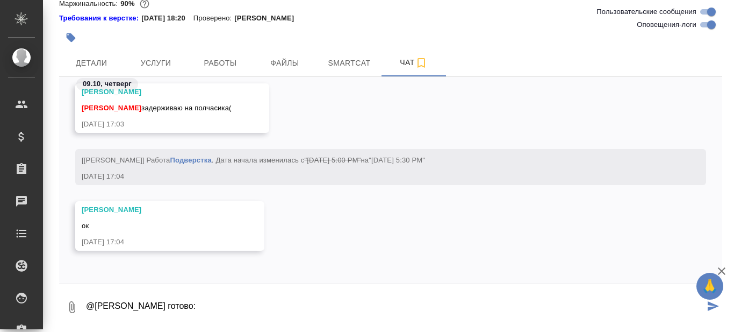
paste textarea "https://drive.awatera.com/s/xjofHjSAsCjjsEk"
type textarea "@Сергеева Анастасия готово: https://drive.awatera.com/s/xjofHjSAsCjjsEk"
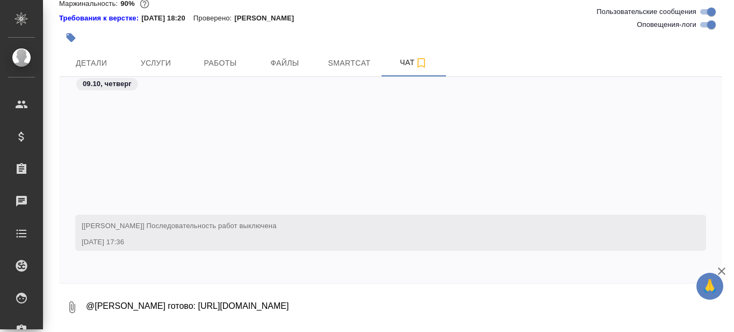
scroll to position [9685, 0]
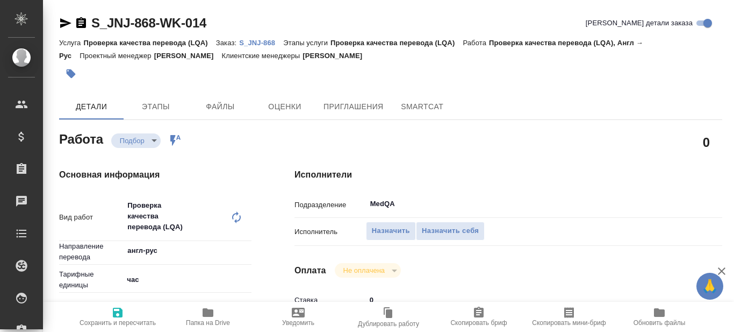
type textarea "x"
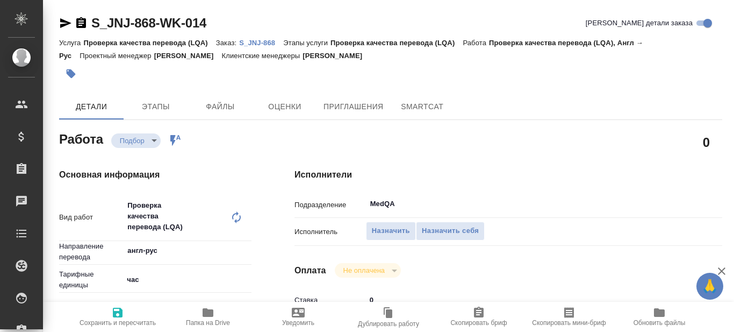
type textarea "x"
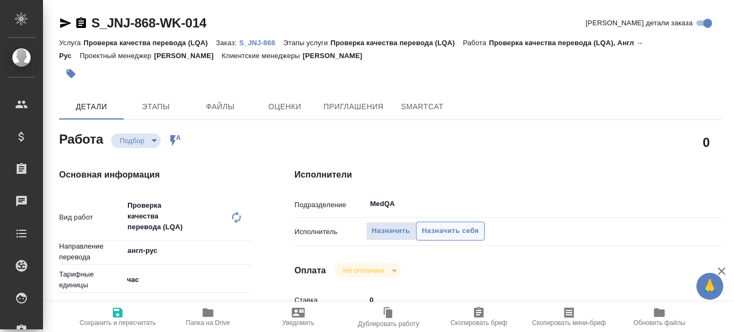
type textarea "x"
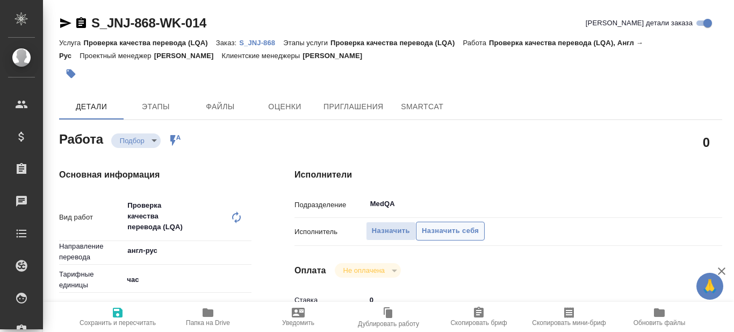
type textarea "x"
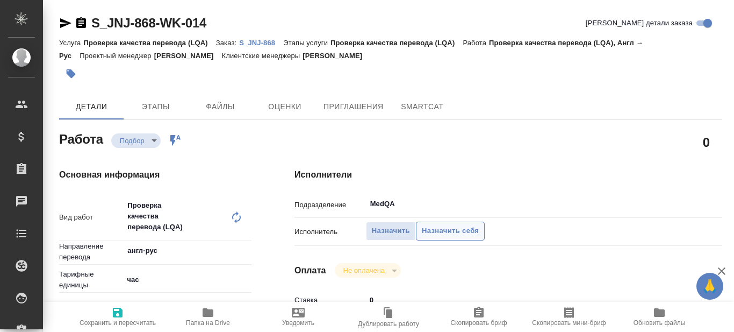
click at [448, 232] on span "Назначить себя" at bounding box center [450, 231] width 57 height 12
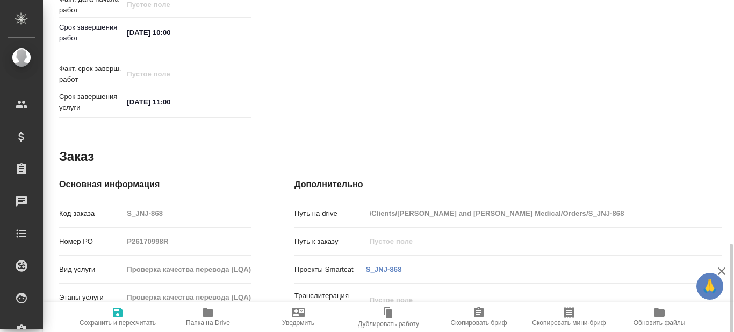
scroll to position [607, 0]
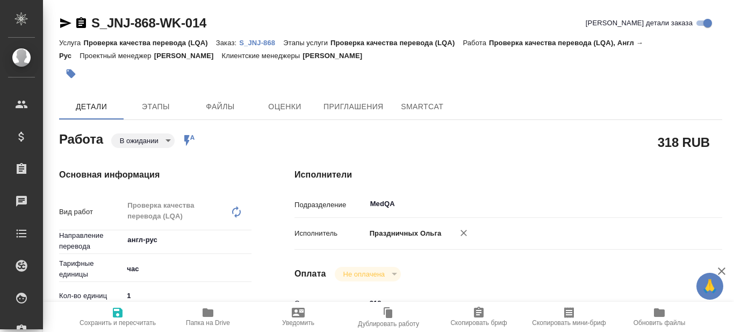
type textarea "x"
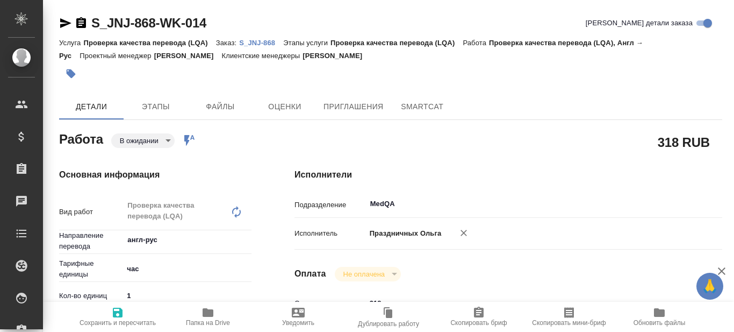
type textarea "x"
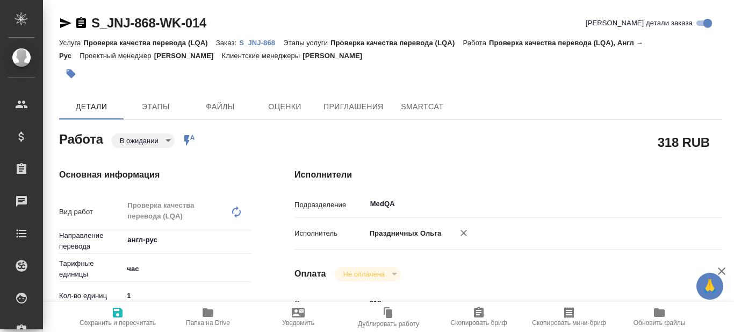
type input "pending"
type textarea "Проверка качества перевода (LQA)"
type textarea "x"
type input "англ-рус"
type input "5a8b1489cc6b4906c91bfd93"
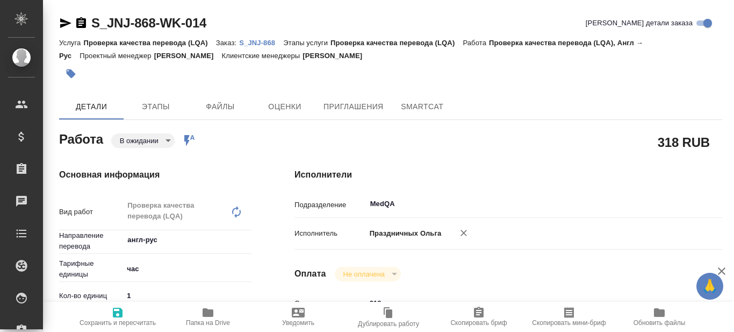
type input "1"
type input "med"
type input "5f647205b73bc97568ca66c6"
checkbox input "true"
type input "[DATE] 09:00"
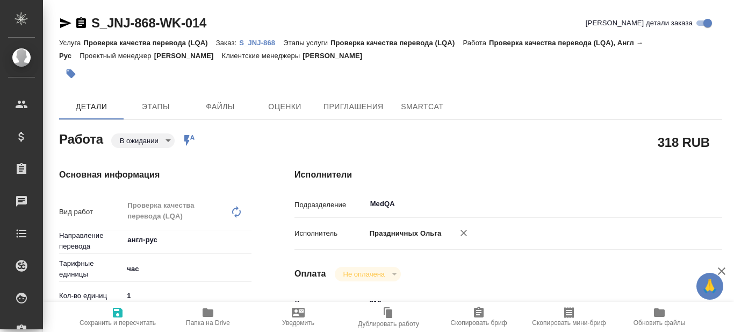
type input "[DATE] 10:00"
type input "[DATE] 11:00"
type input "MedQA"
type input "notPayed"
type input "318"
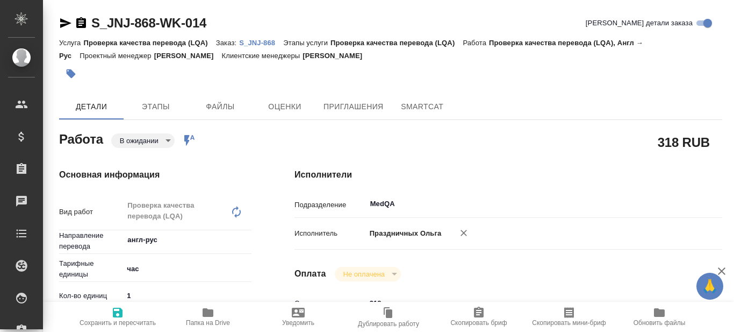
type input "RUB"
type input "Праздничных Ольга"
type textarea "x"
type textarea "/Clients/[PERSON_NAME] and [PERSON_NAME] Medical/Orders/S_JNJ-868/LQA/S_JNJ-868…"
type textarea "x"
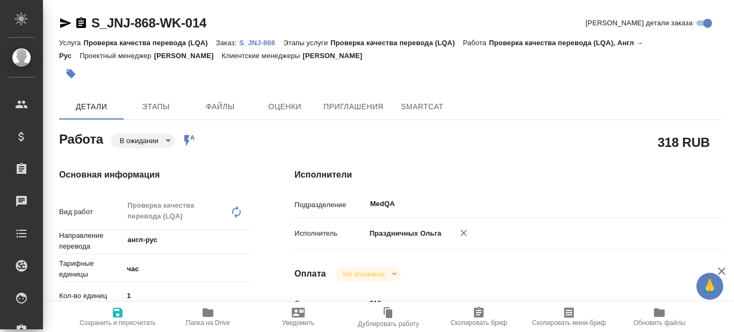
type input "S_JNJ-868"
type input "P26170998R"
type input "Проверка качества перевода (LQA)"
type input "[PERSON_NAME]"
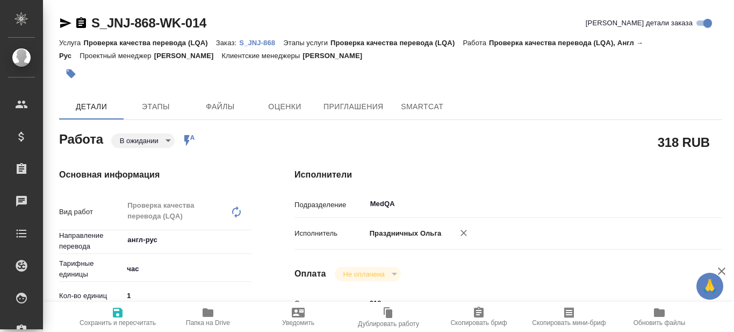
type input "[PERSON_NAME]"
type input "/Clients/[PERSON_NAME] and [PERSON_NAME] Medical/Orders/S_JNJ-868"
type textarea "x"
type textarea "За основу в переводе просим брать согласованный текст версии 1, которую перевод…"
type textarea "x"
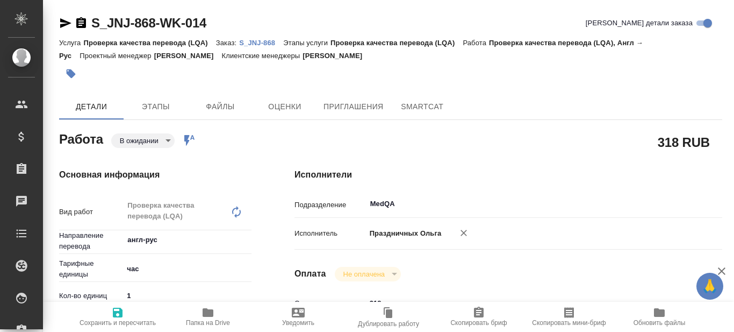
type textarea "x"
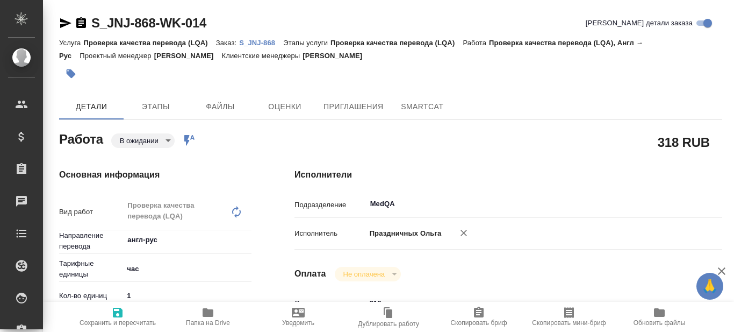
type textarea "x"
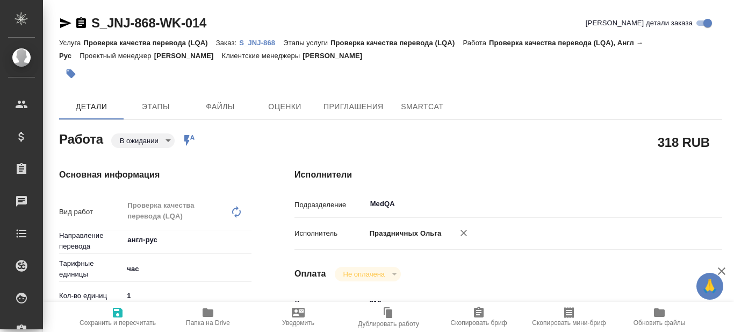
type textarea "x"
